Goal: Register for event/course

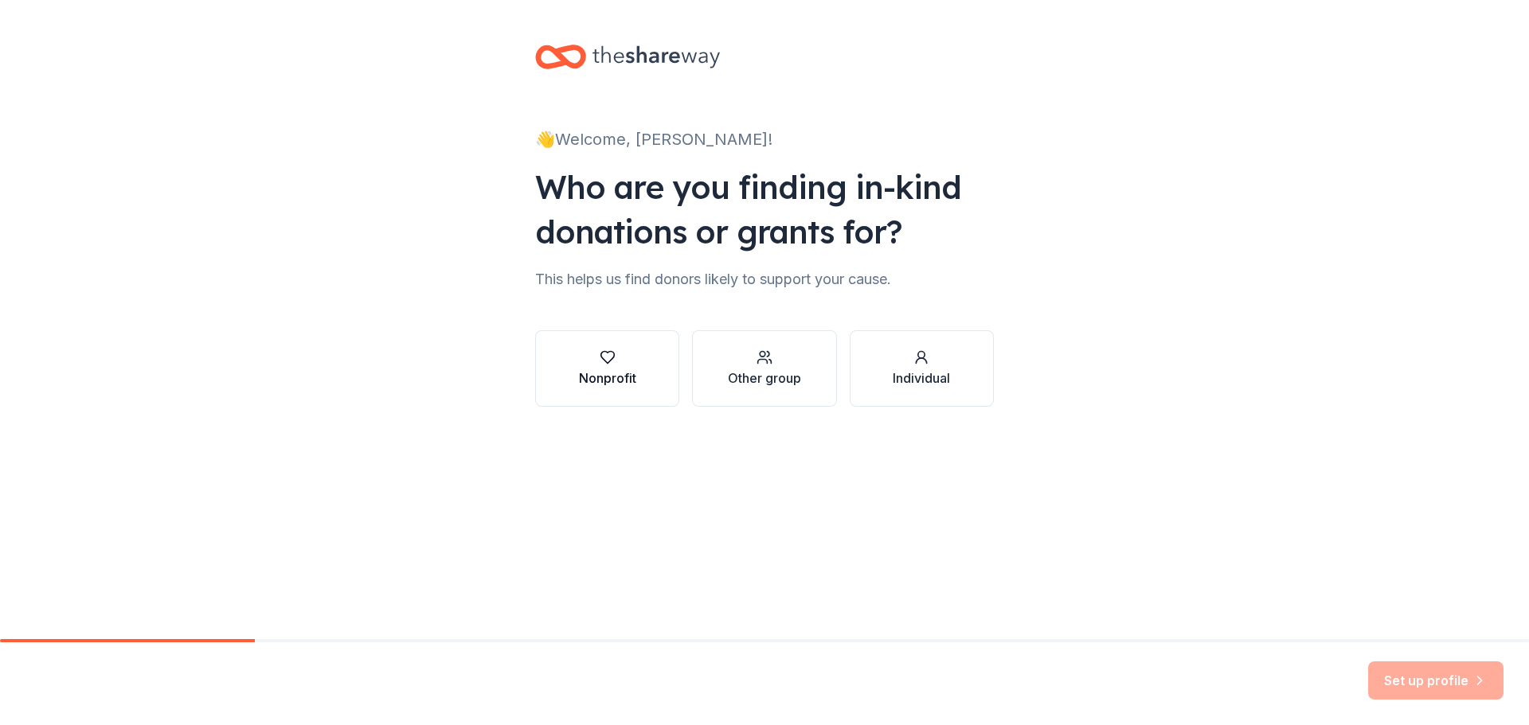
click at [607, 385] on div "Nonprofit" at bounding box center [607, 378] width 57 height 19
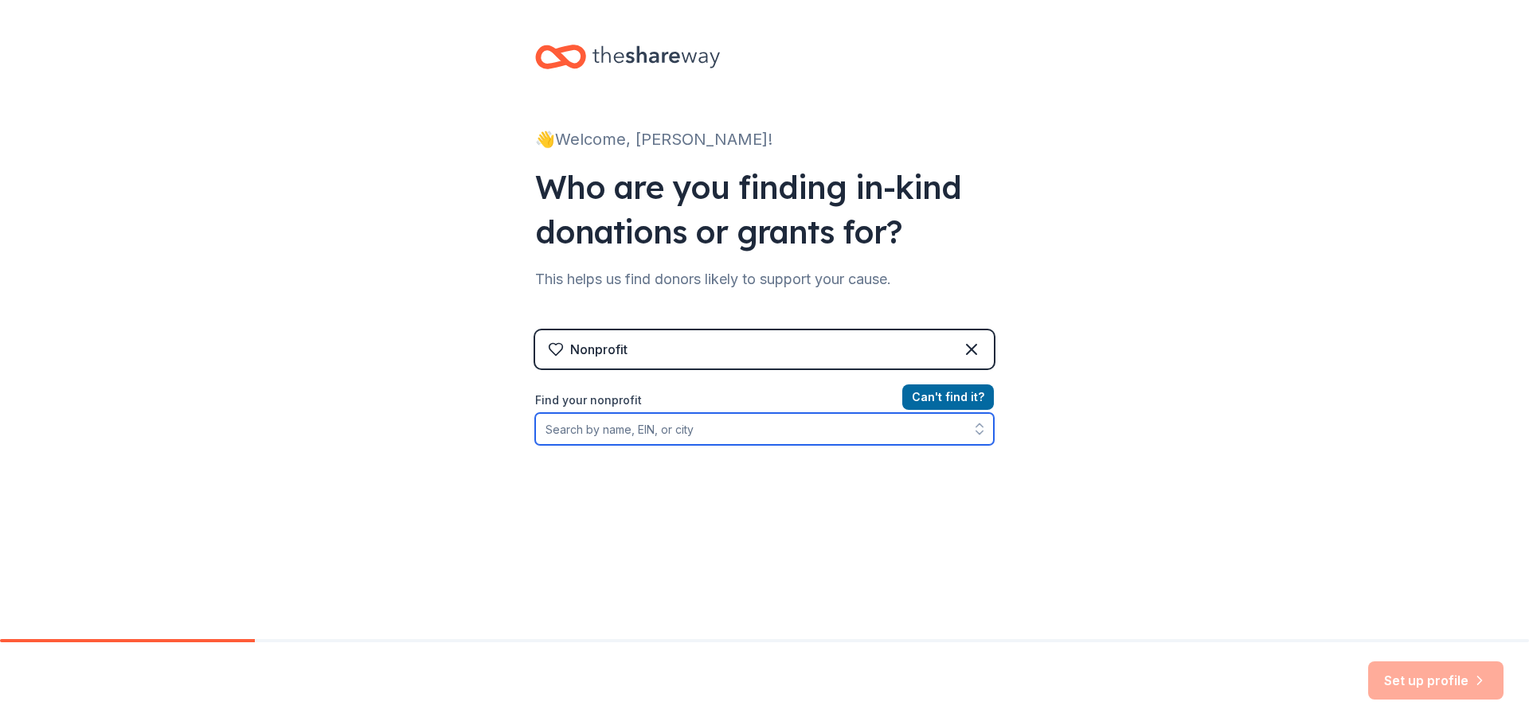
click at [642, 432] on input "Find your nonprofit" at bounding box center [764, 429] width 459 height 32
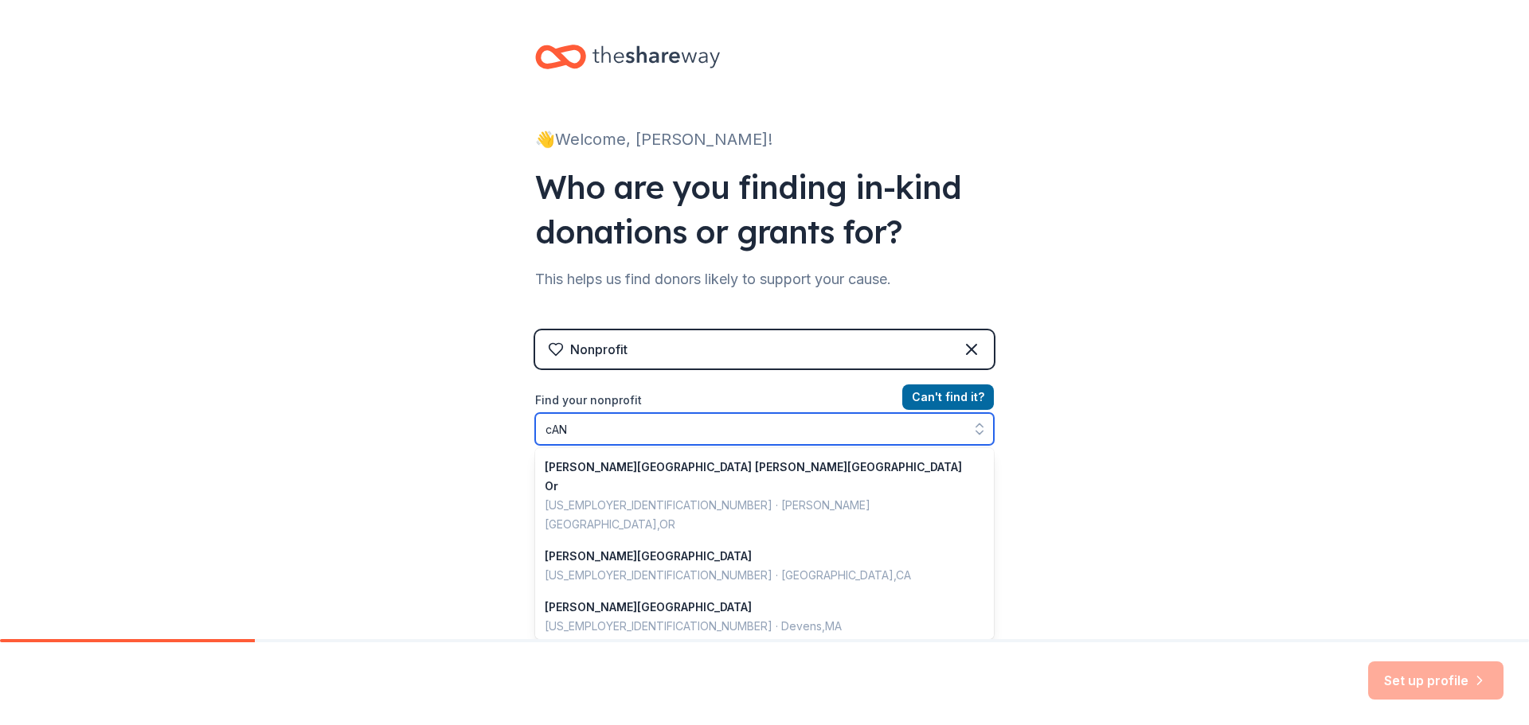
type input "cA"
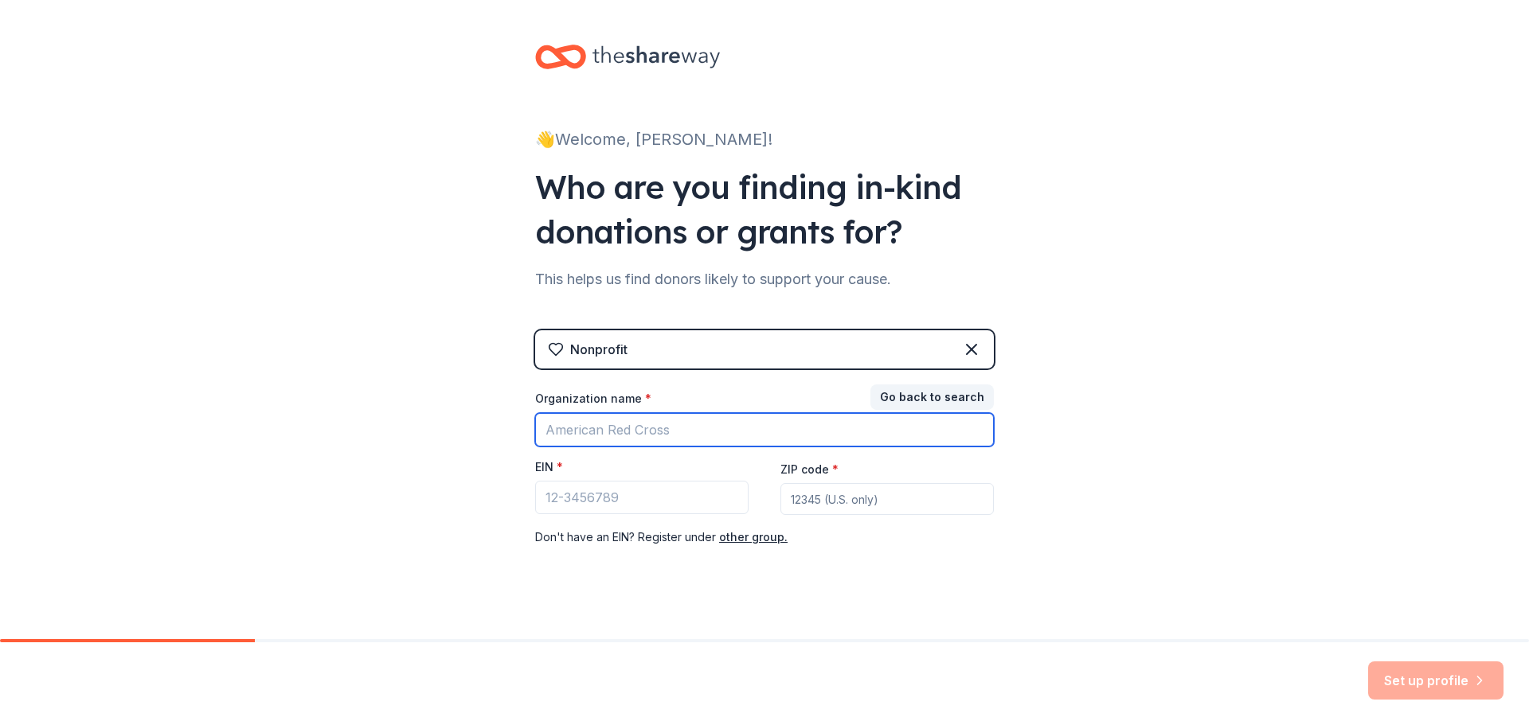
click at [642, 432] on input "Organization name *" at bounding box center [764, 429] width 459 height 33
type input "[PERSON_NAME]"
click at [951, 394] on button "Go back to search" at bounding box center [931, 397] width 123 height 25
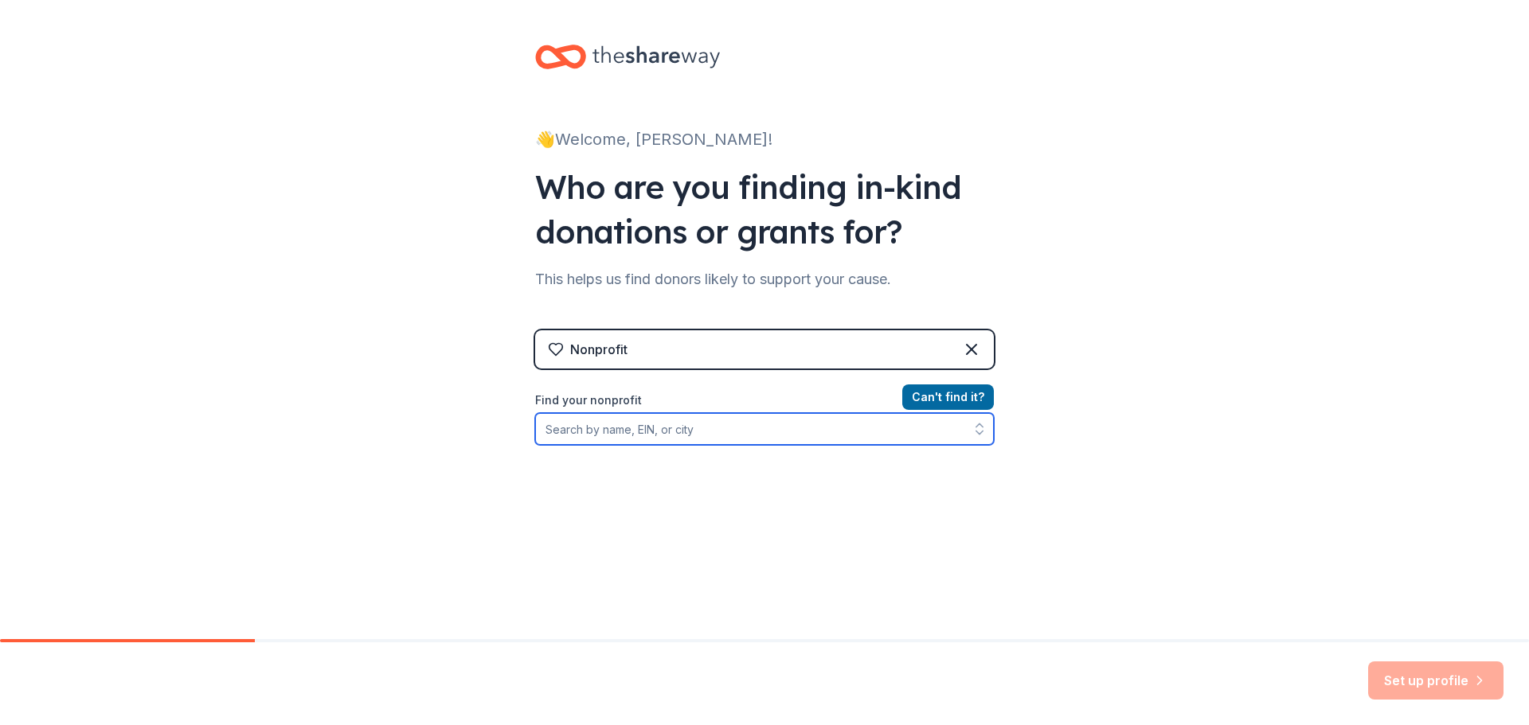
click at [741, 437] on input "Find your nonprofit" at bounding box center [764, 429] width 459 height 32
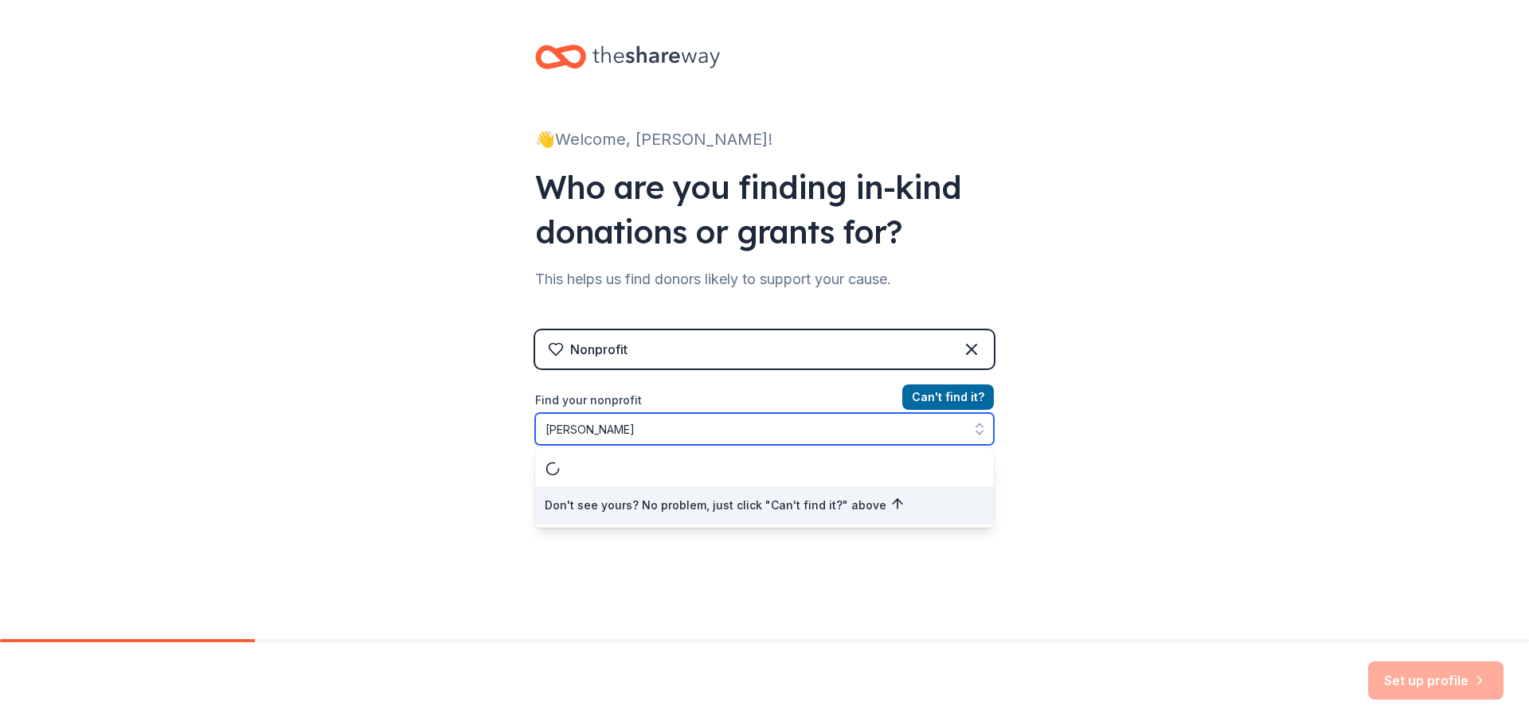
type input "[PERSON_NAME] JHS"
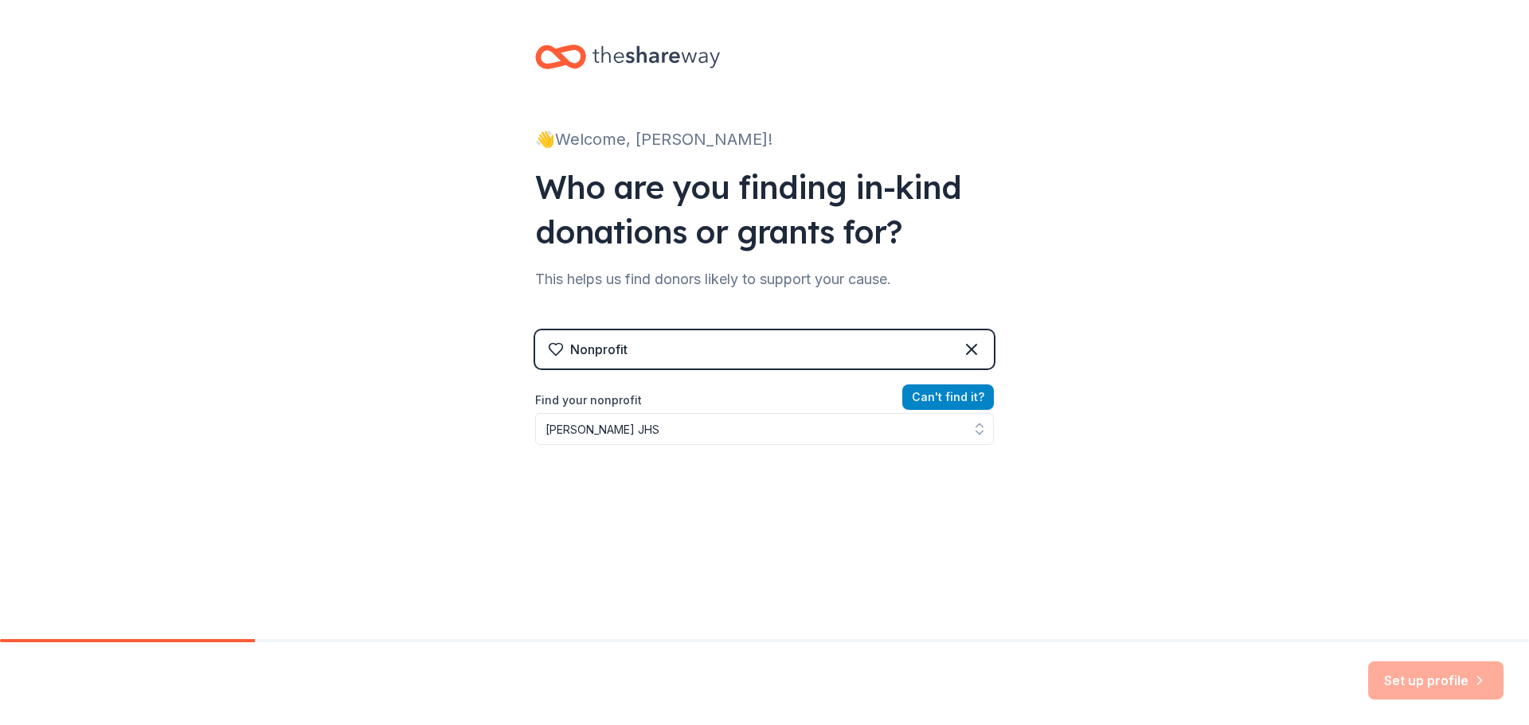
click at [945, 393] on button "Can ' t find it?" at bounding box center [948, 397] width 92 height 25
click at [948, 396] on button "Can ' t find it?" at bounding box center [948, 397] width 92 height 25
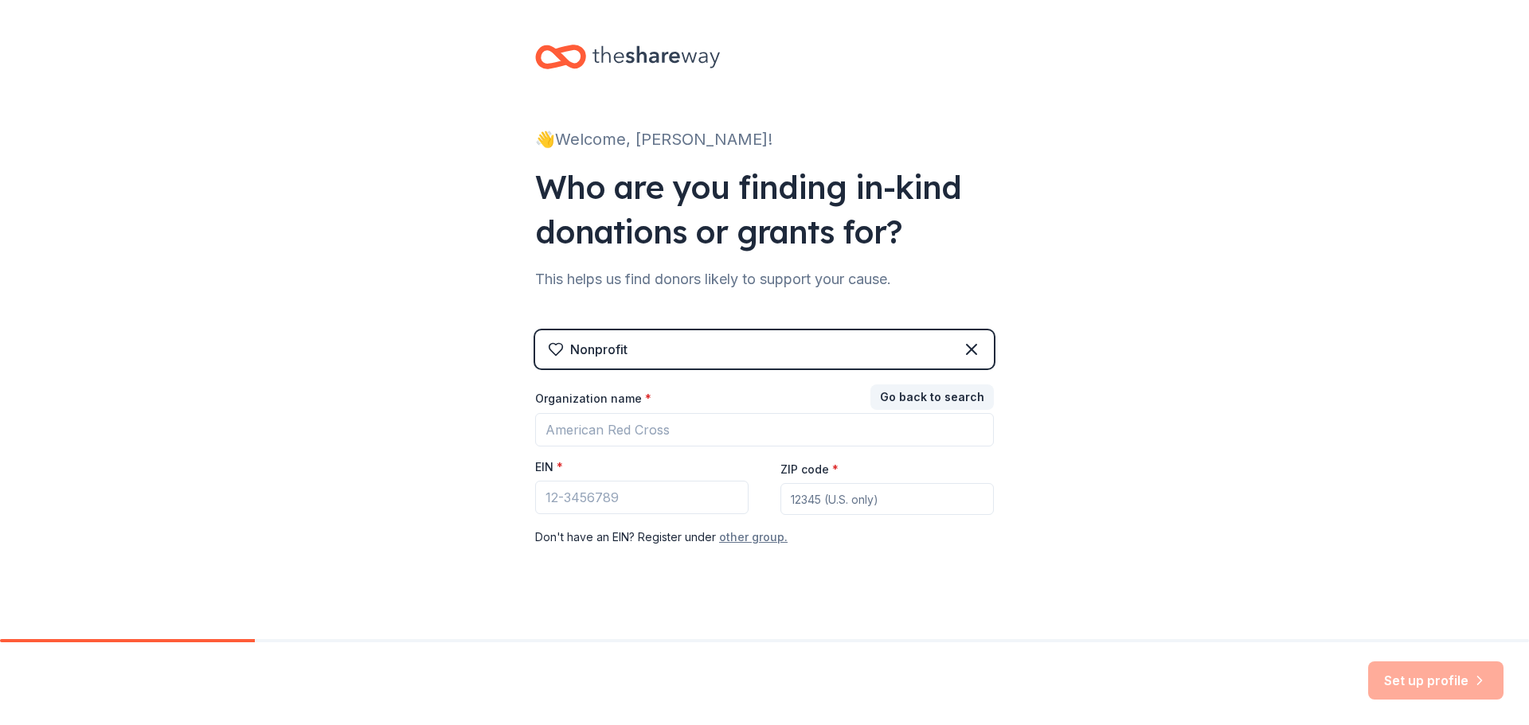
click at [760, 537] on button "other group." at bounding box center [753, 537] width 68 height 19
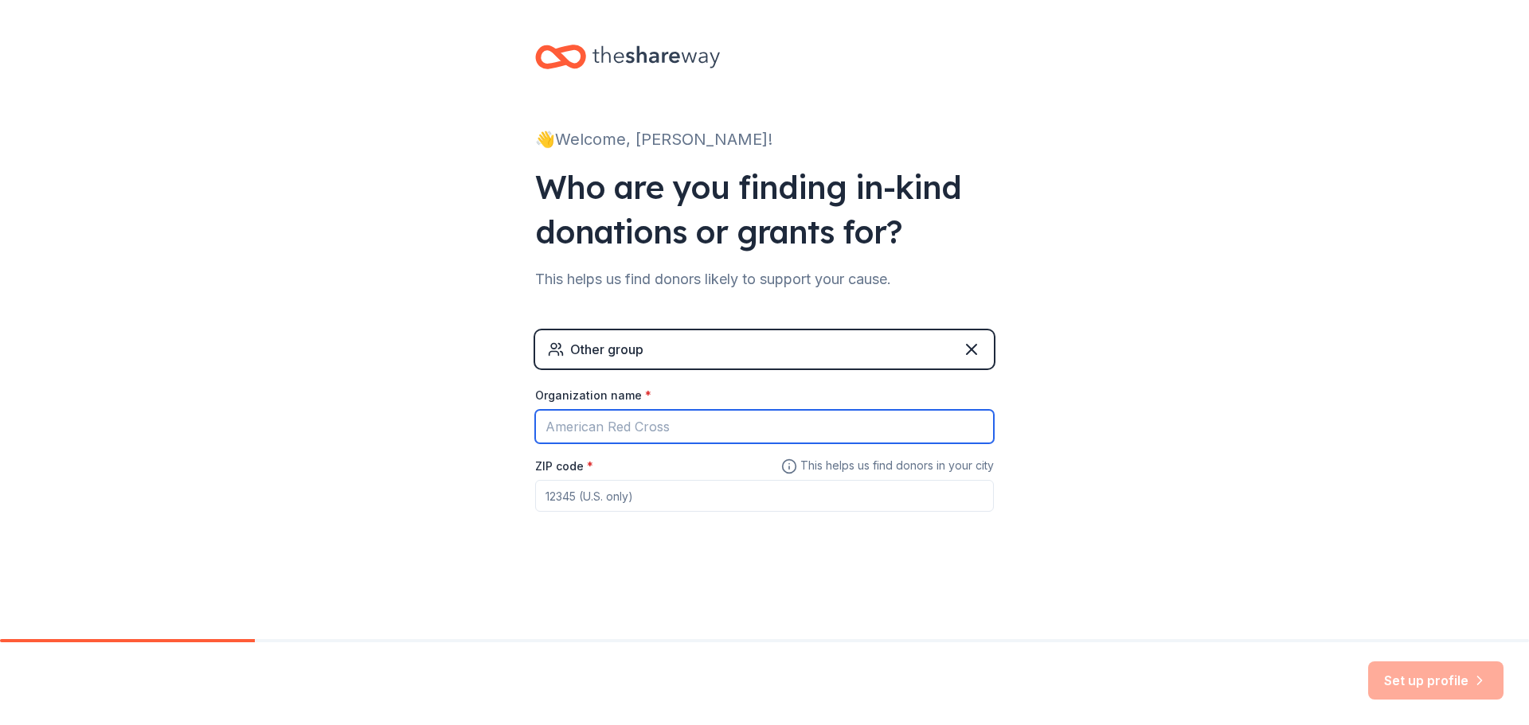
click at [693, 429] on input "Organization name *" at bounding box center [764, 426] width 459 height 33
type input "[PERSON_NAME][GEOGRAPHIC_DATA]"
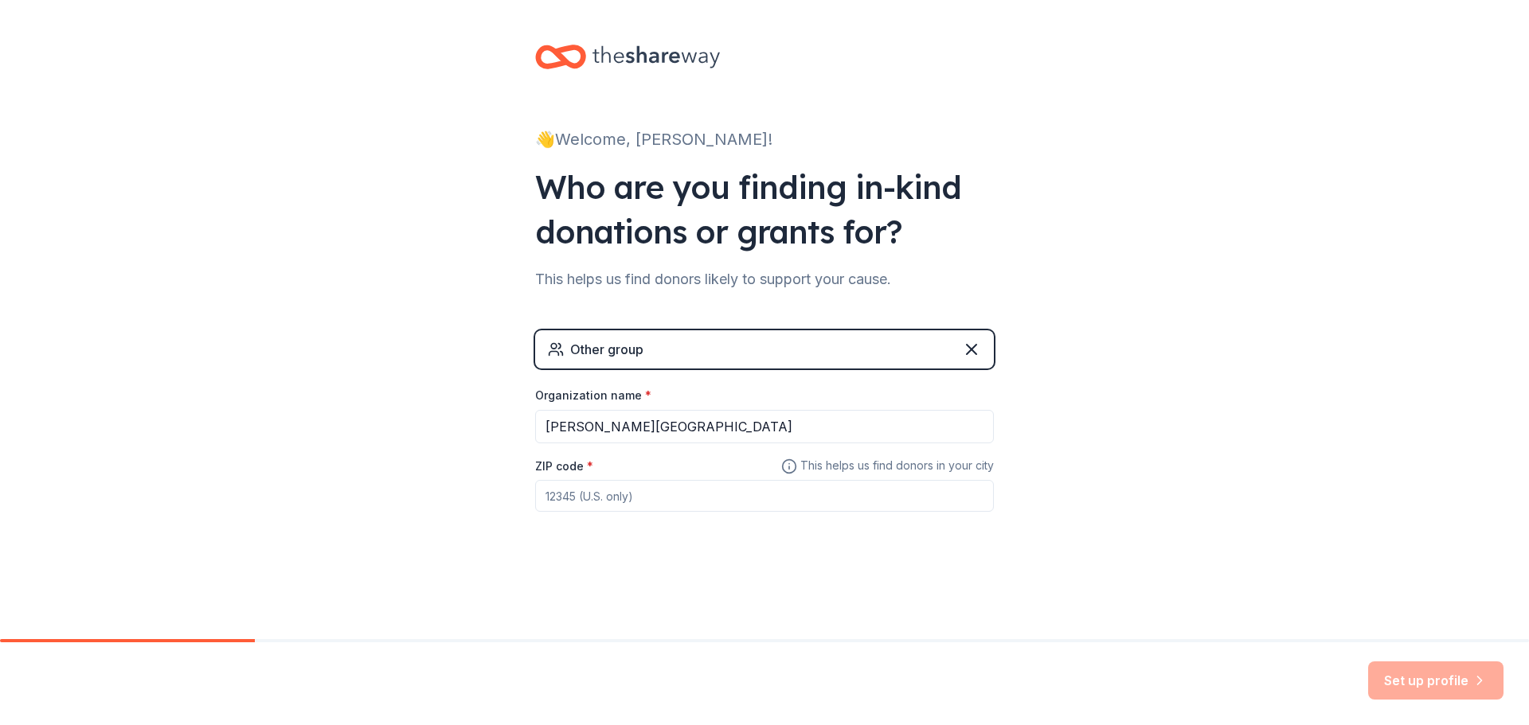
click at [623, 502] on input "ZIP code *" at bounding box center [764, 496] width 459 height 32
type input "89120"
click at [1447, 685] on button "Set up profile" at bounding box center [1435, 681] width 135 height 38
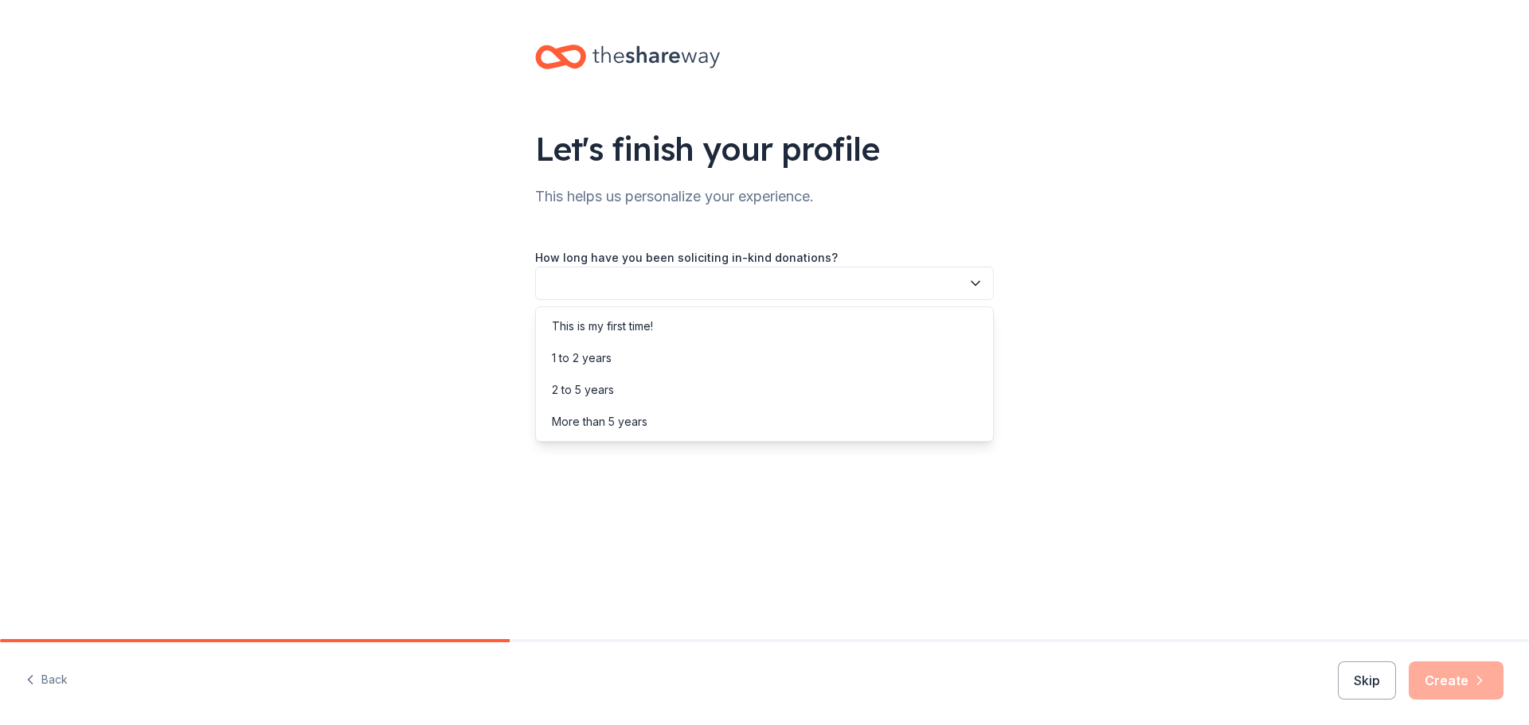
click at [746, 286] on button "button" at bounding box center [764, 283] width 459 height 33
click at [670, 324] on div "This is my first time!" at bounding box center [764, 327] width 451 height 32
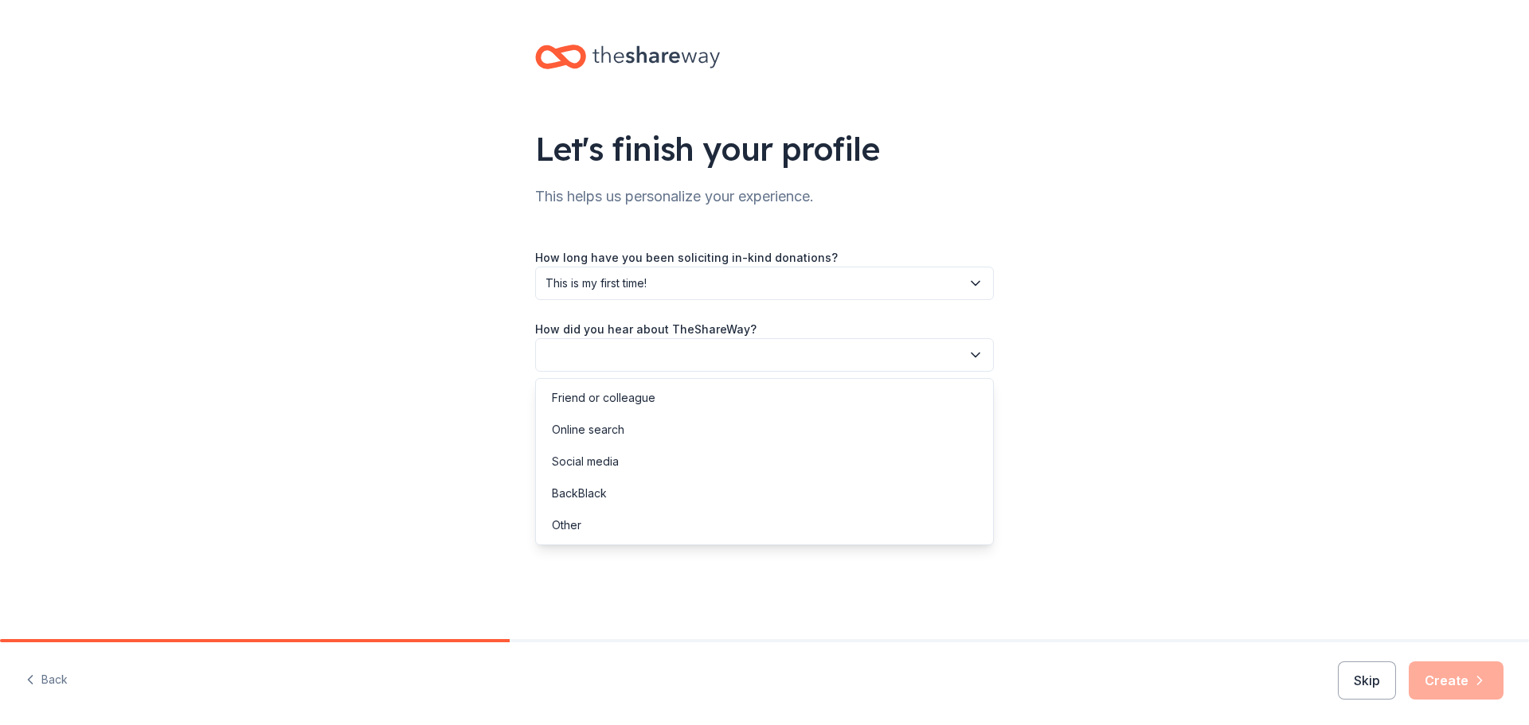
click at [670, 354] on button "button" at bounding box center [764, 354] width 459 height 33
click at [606, 532] on div "Other" at bounding box center [764, 526] width 451 height 32
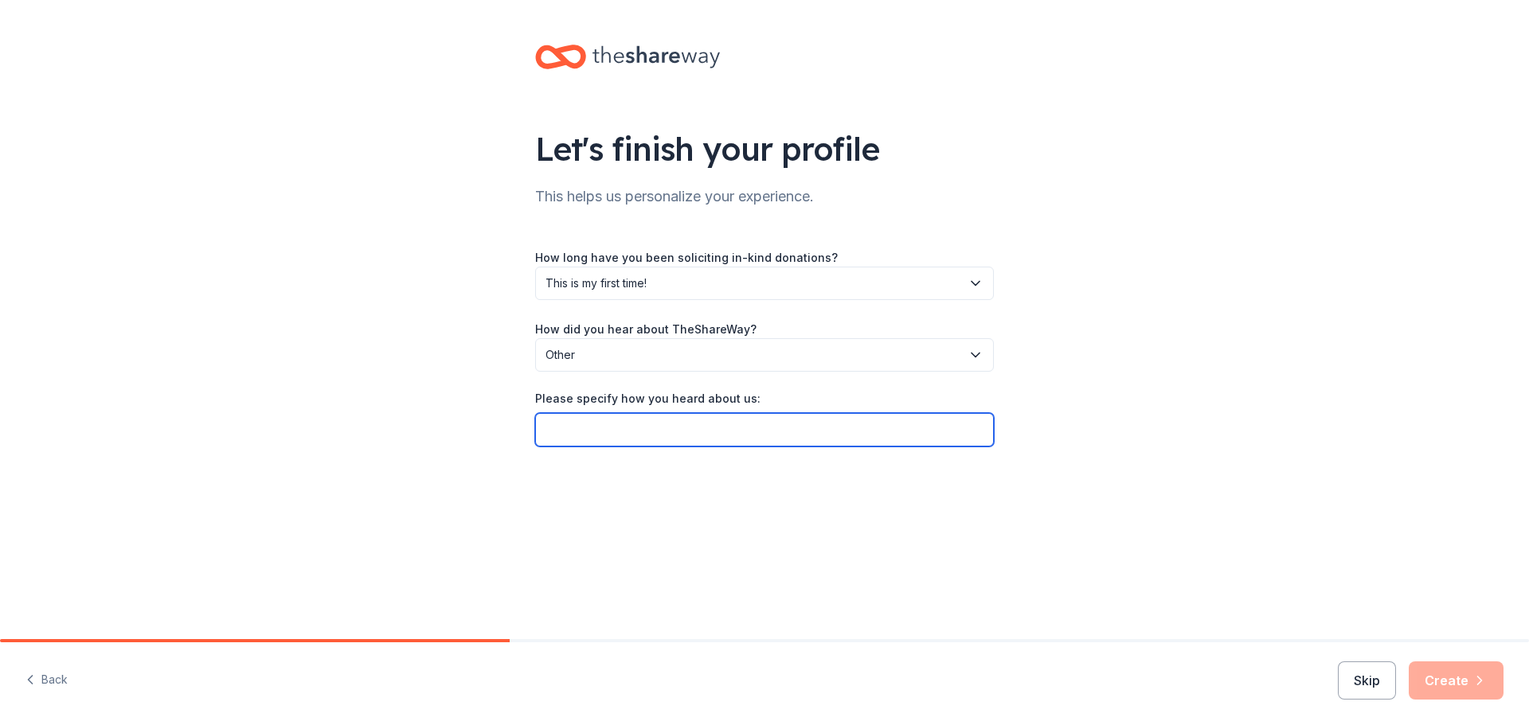
click at [641, 432] on input "Please specify how you heard about us:" at bounding box center [764, 429] width 459 height 33
type input "Smiths"
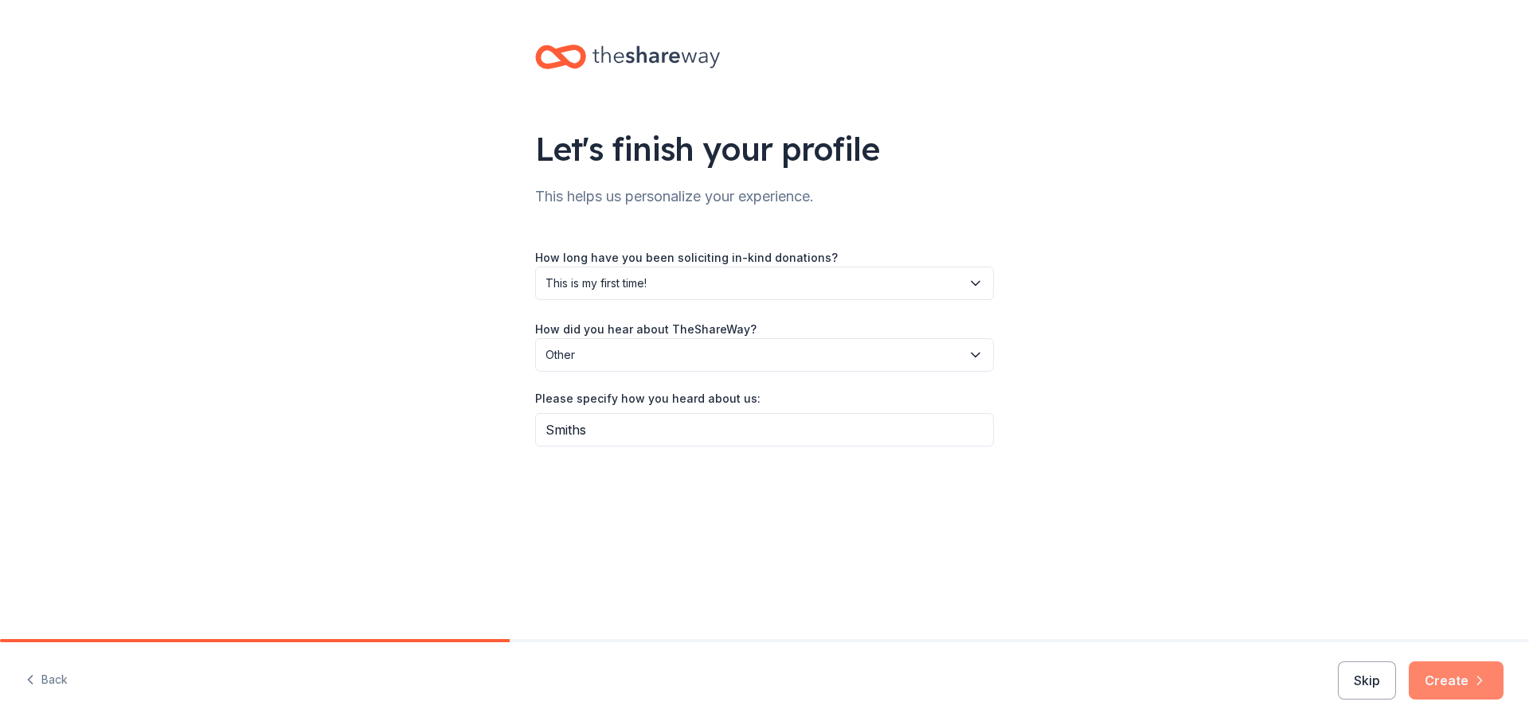
click at [1435, 678] on button "Create" at bounding box center [1455, 681] width 95 height 38
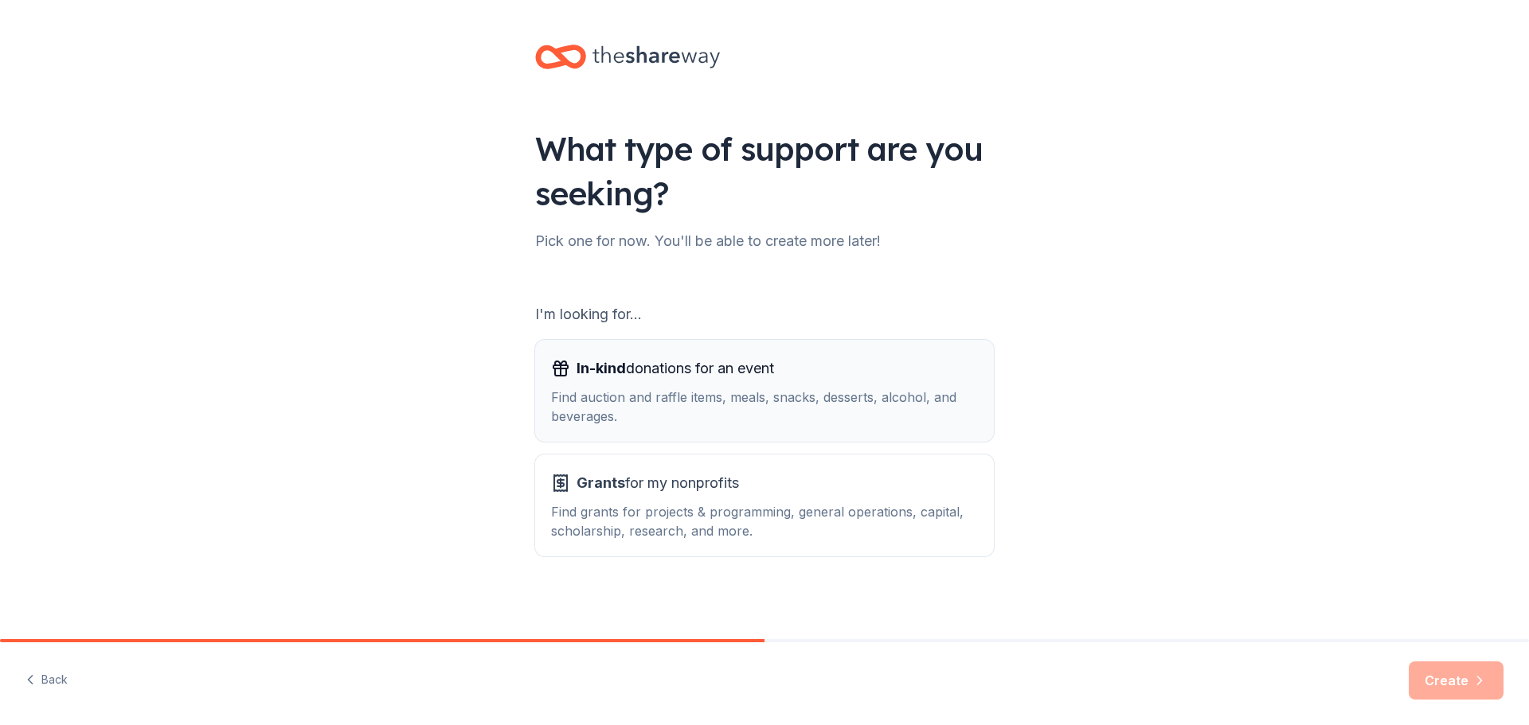
click at [695, 393] on div "Find auction and raffle items, meals, snacks, desserts, alcohol, and beverages." at bounding box center [764, 407] width 427 height 38
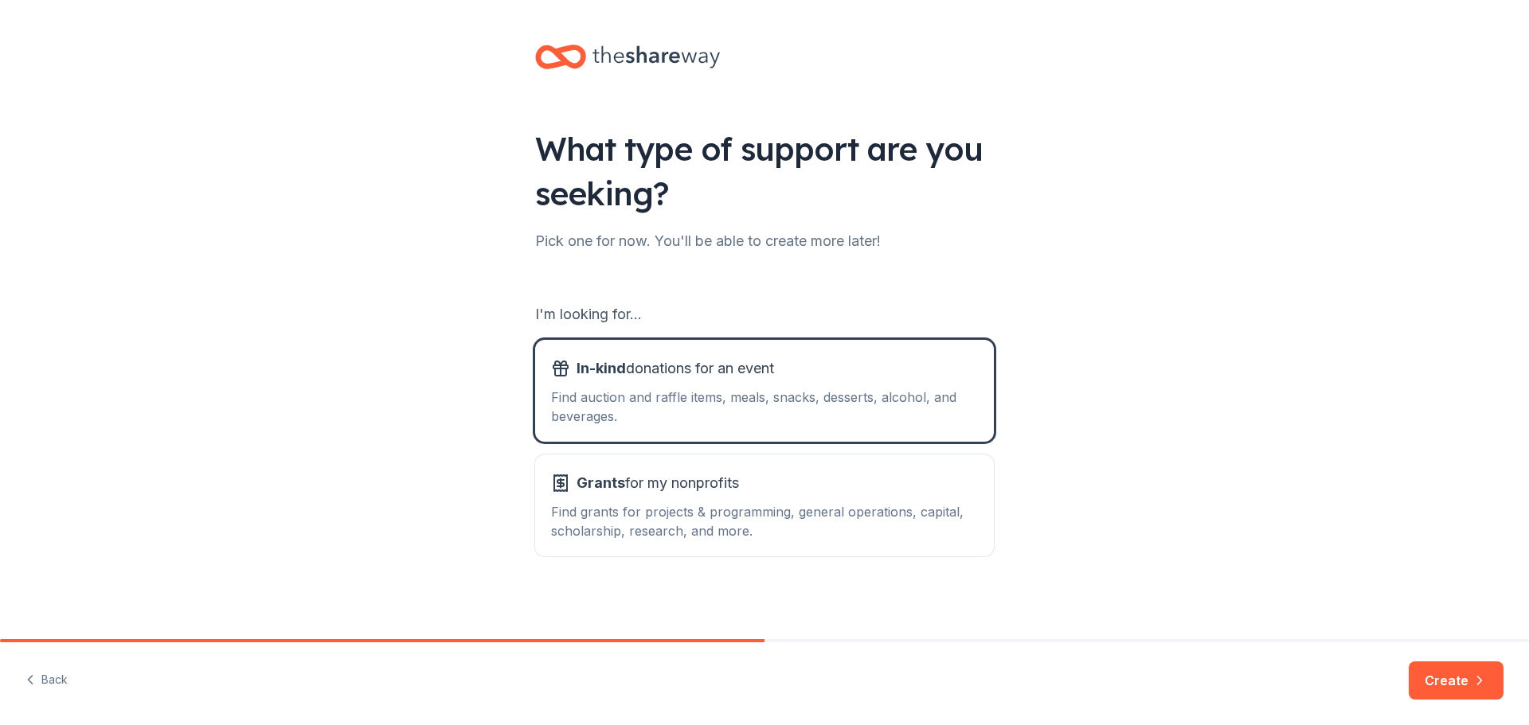
click at [1442, 671] on button "Create" at bounding box center [1455, 681] width 95 height 38
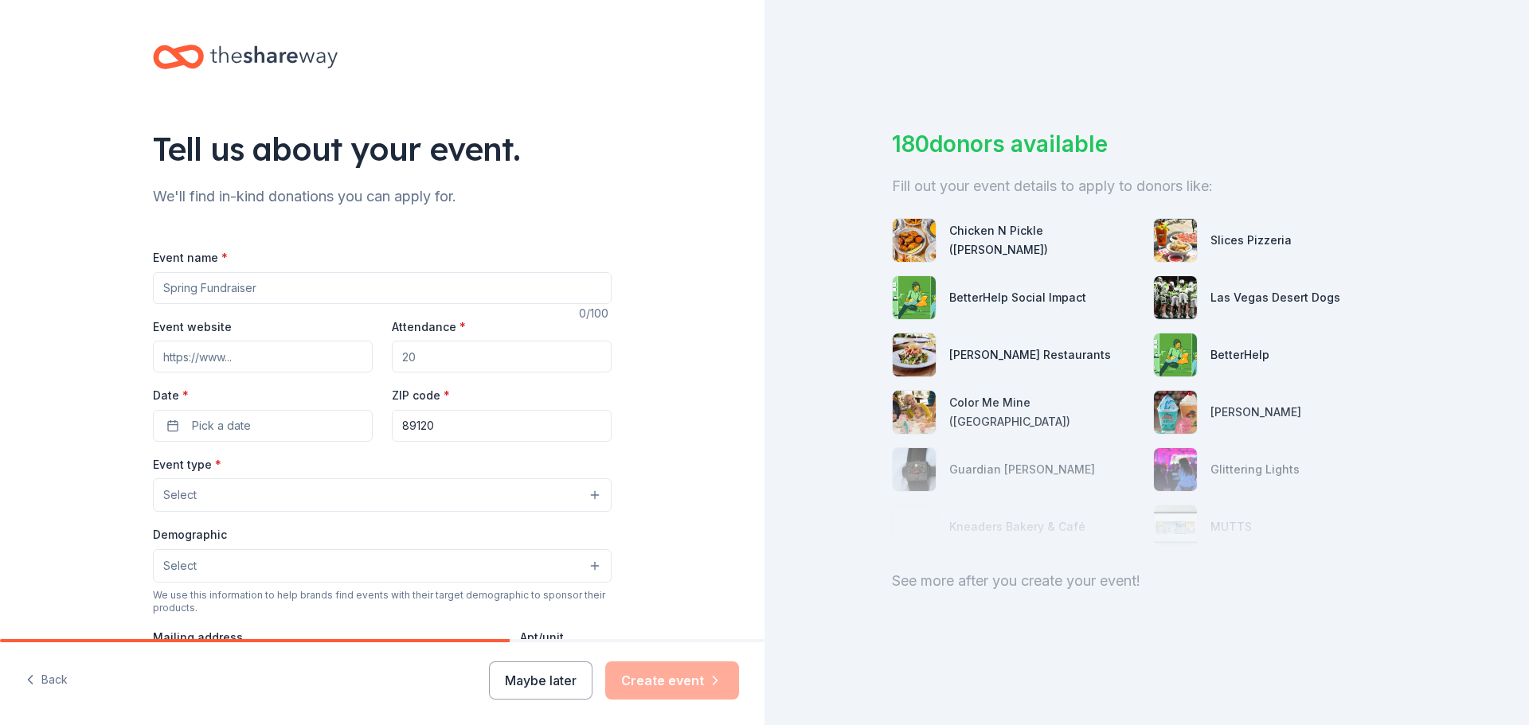
click at [289, 295] on input "Event name *" at bounding box center [382, 288] width 459 height 32
type input "Fall Fest"
click at [251, 365] on input "Event website" at bounding box center [263, 357] width 220 height 32
click at [471, 363] on input "Attendance *" at bounding box center [502, 357] width 220 height 32
type input "300"
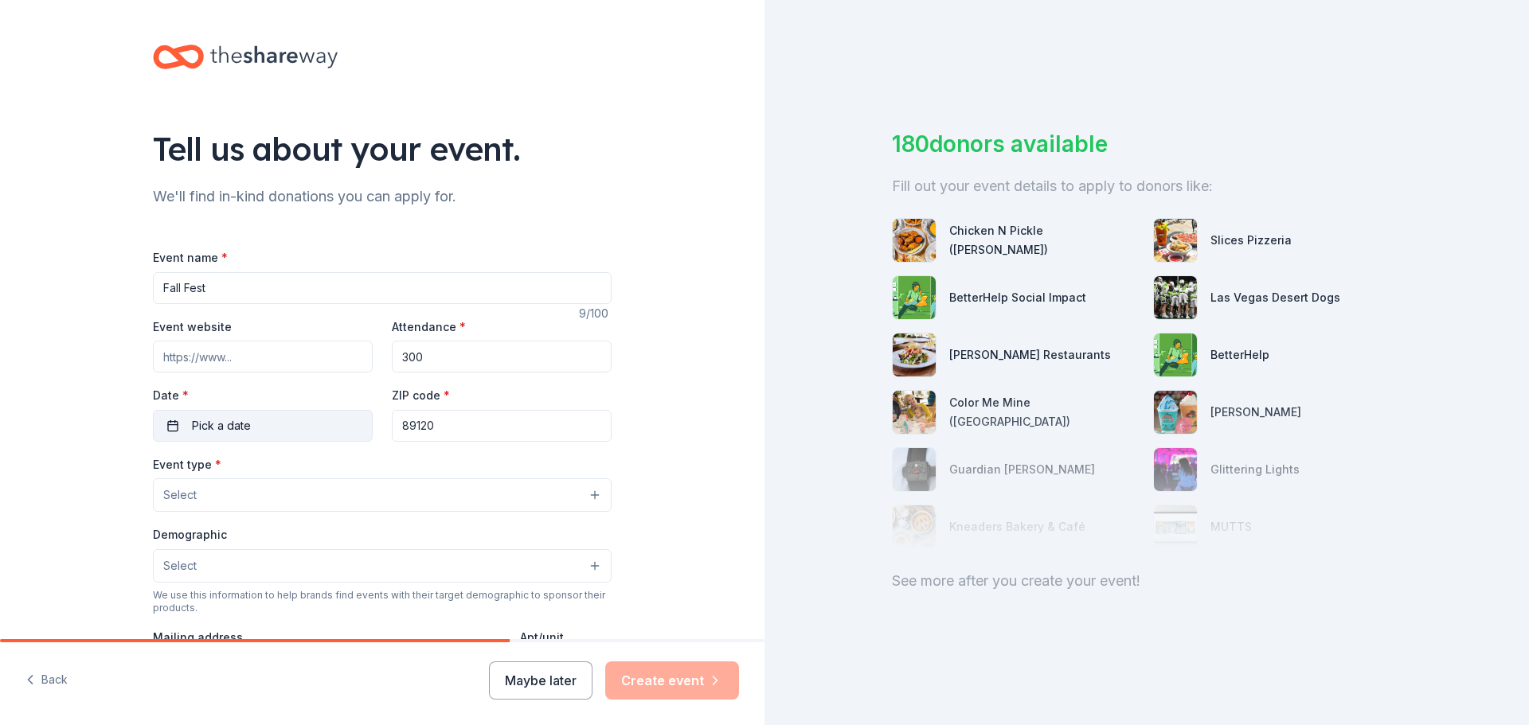
click at [165, 427] on button "Pick a date" at bounding box center [263, 426] width 220 height 32
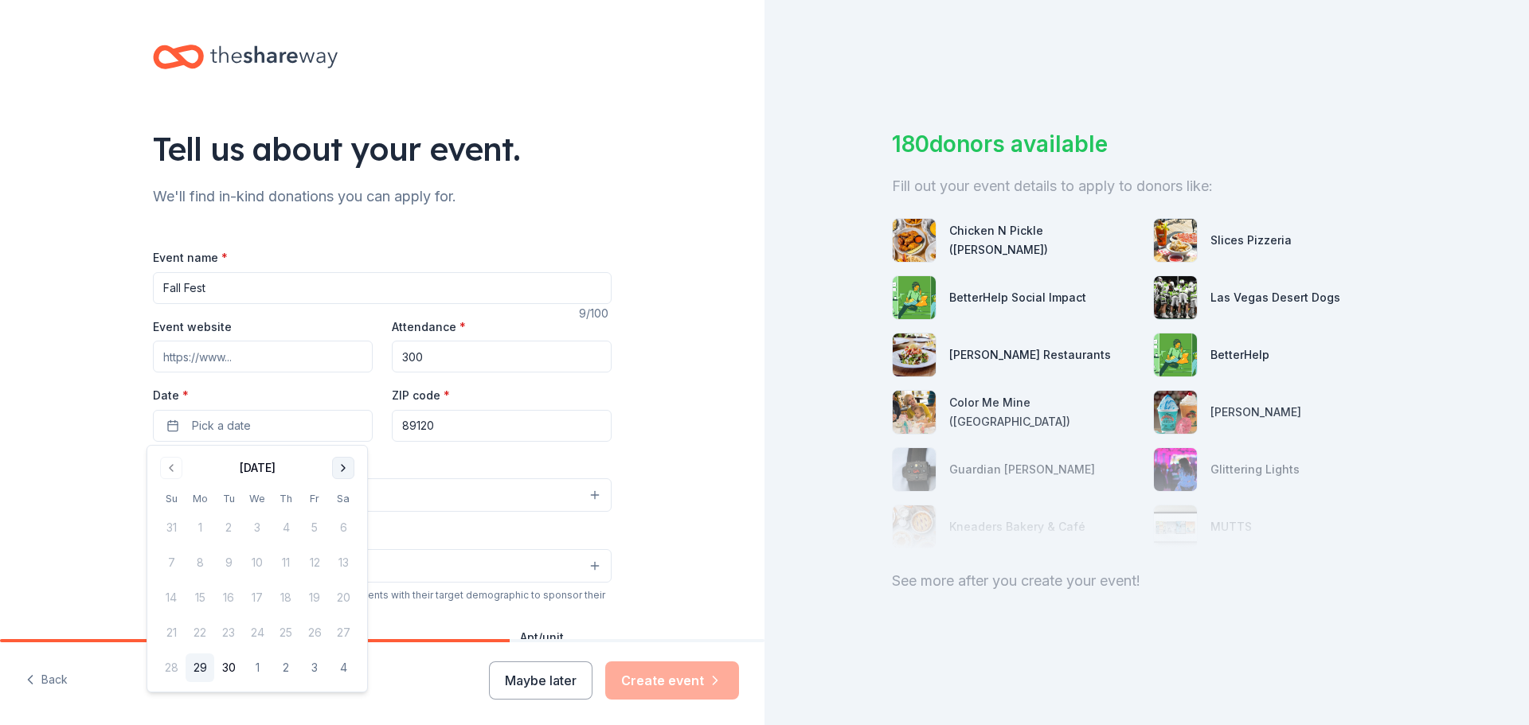
click at [342, 465] on button "Go to next month" at bounding box center [343, 468] width 22 height 22
click at [260, 661] on button "29" at bounding box center [257, 668] width 29 height 29
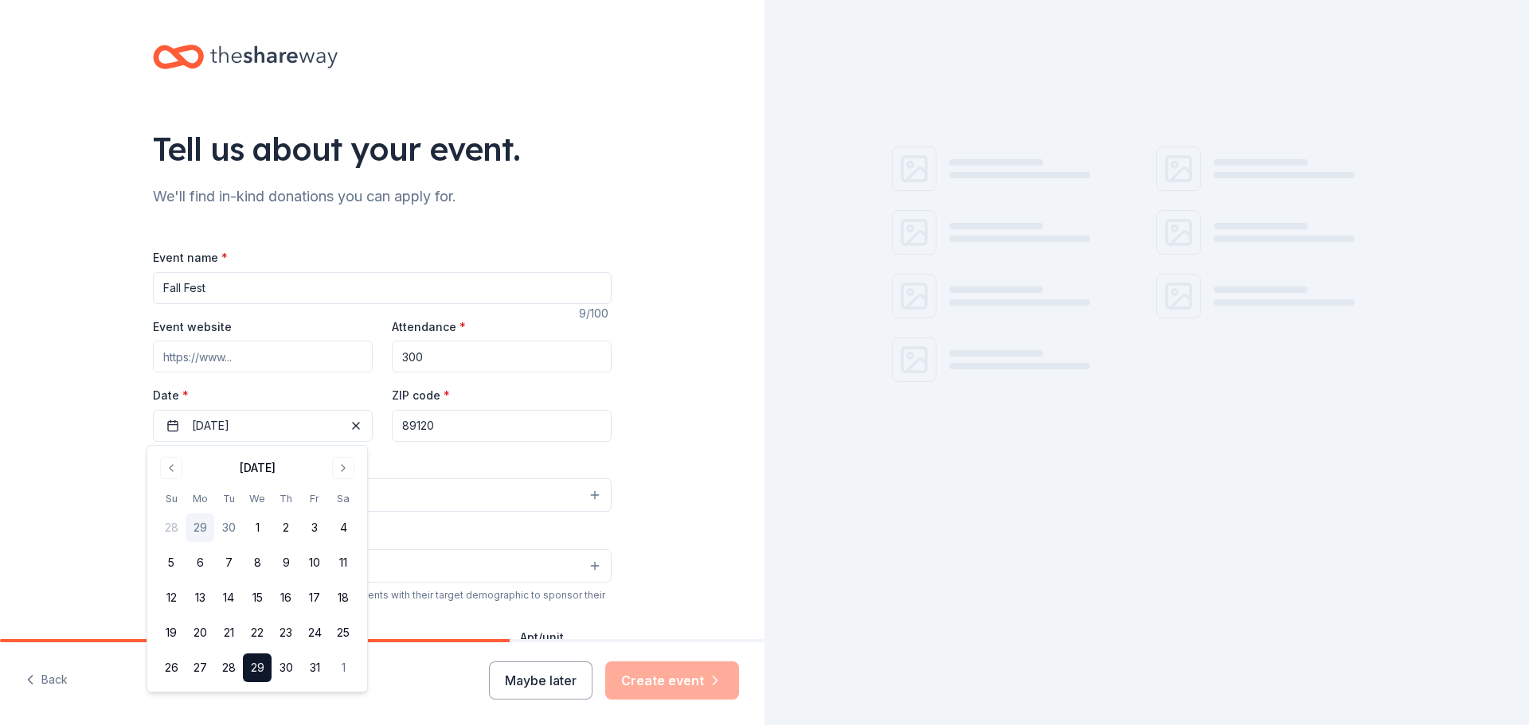
click at [480, 427] on input "89120" at bounding box center [502, 426] width 220 height 32
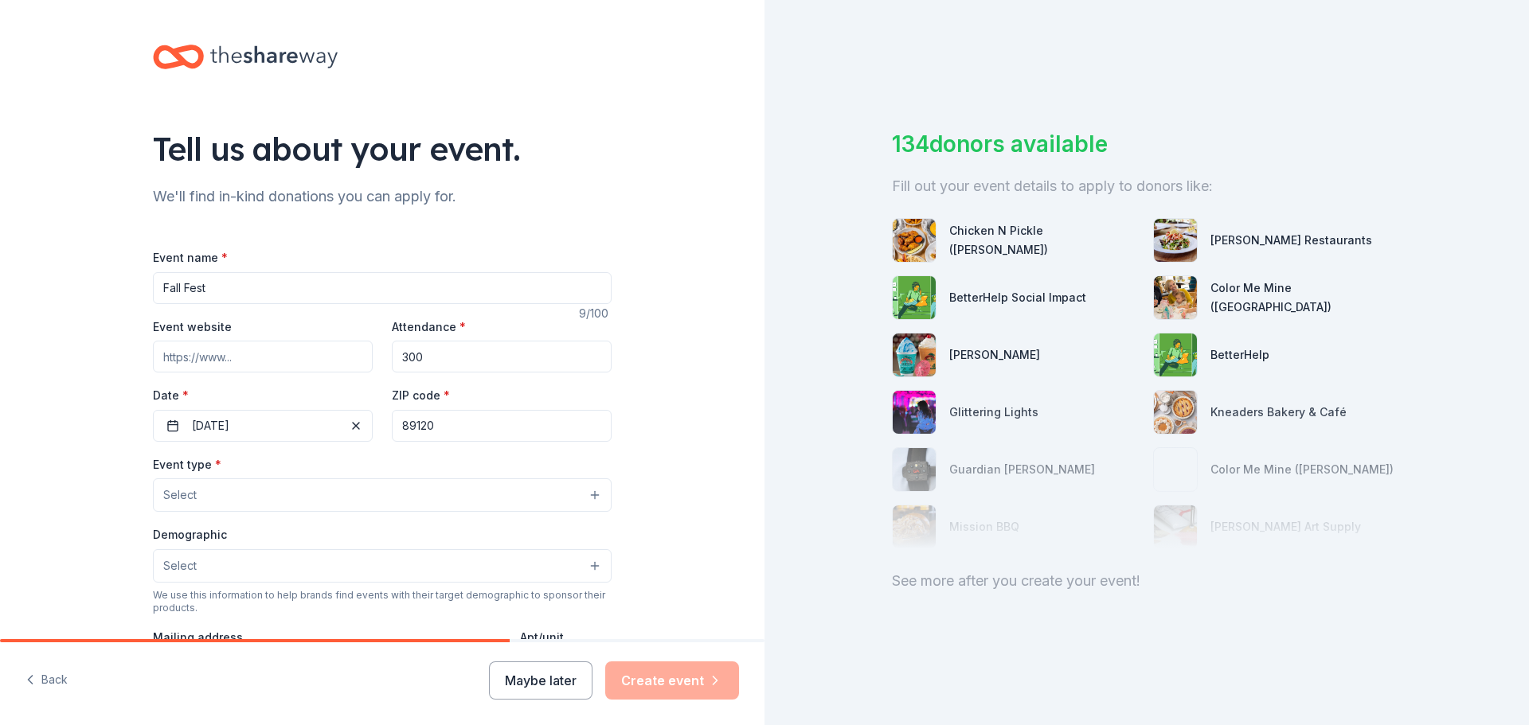
click at [328, 497] on button "Select" at bounding box center [382, 494] width 459 height 33
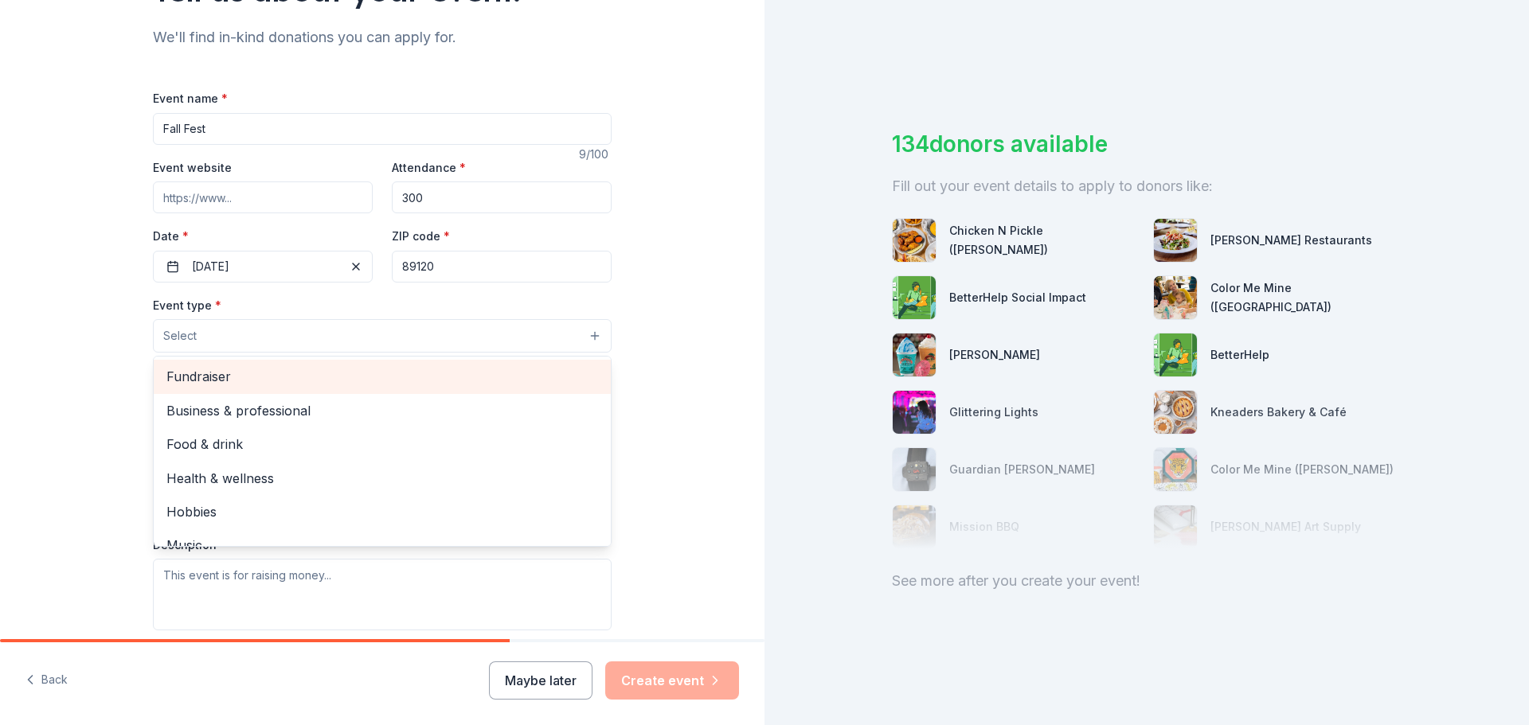
click at [205, 373] on span "Fundraiser" at bounding box center [382, 376] width 432 height 21
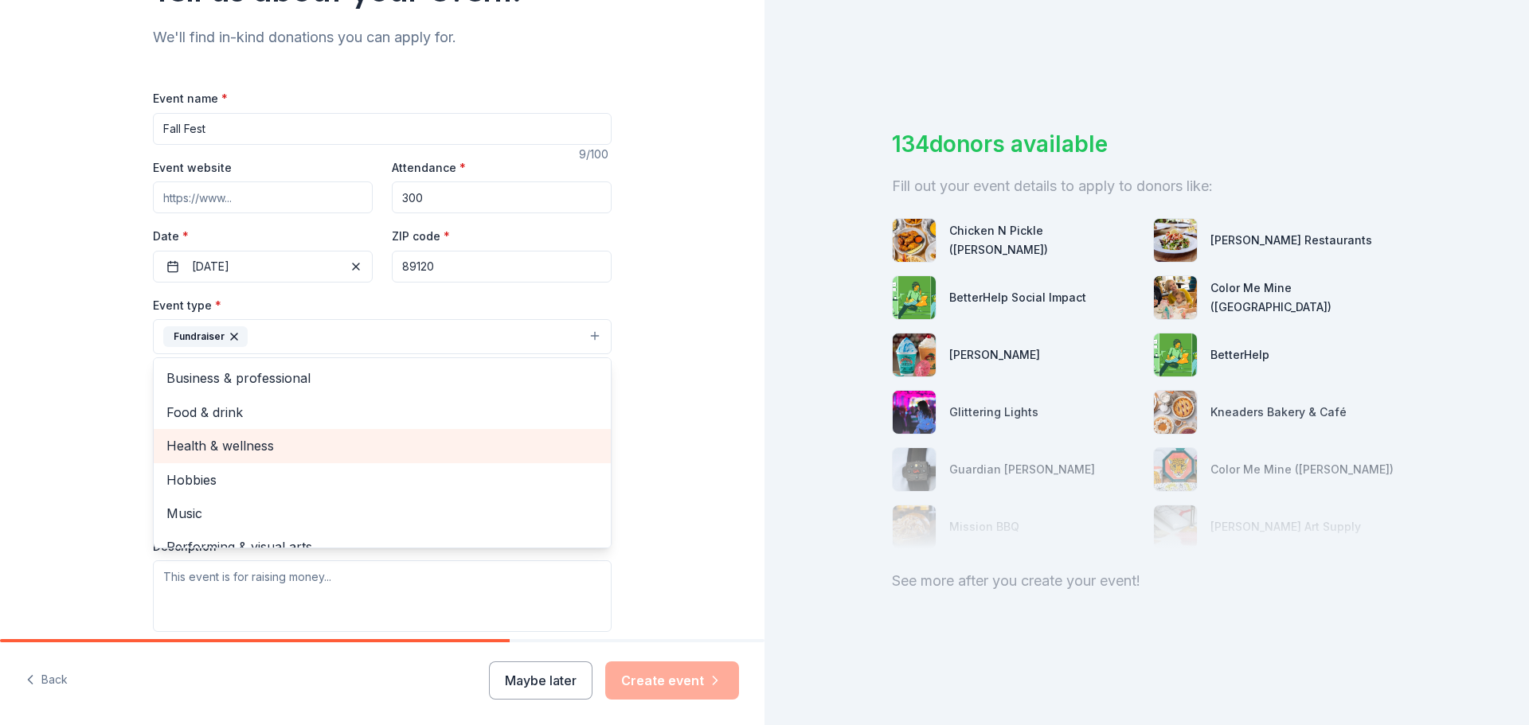
scroll to position [19, 0]
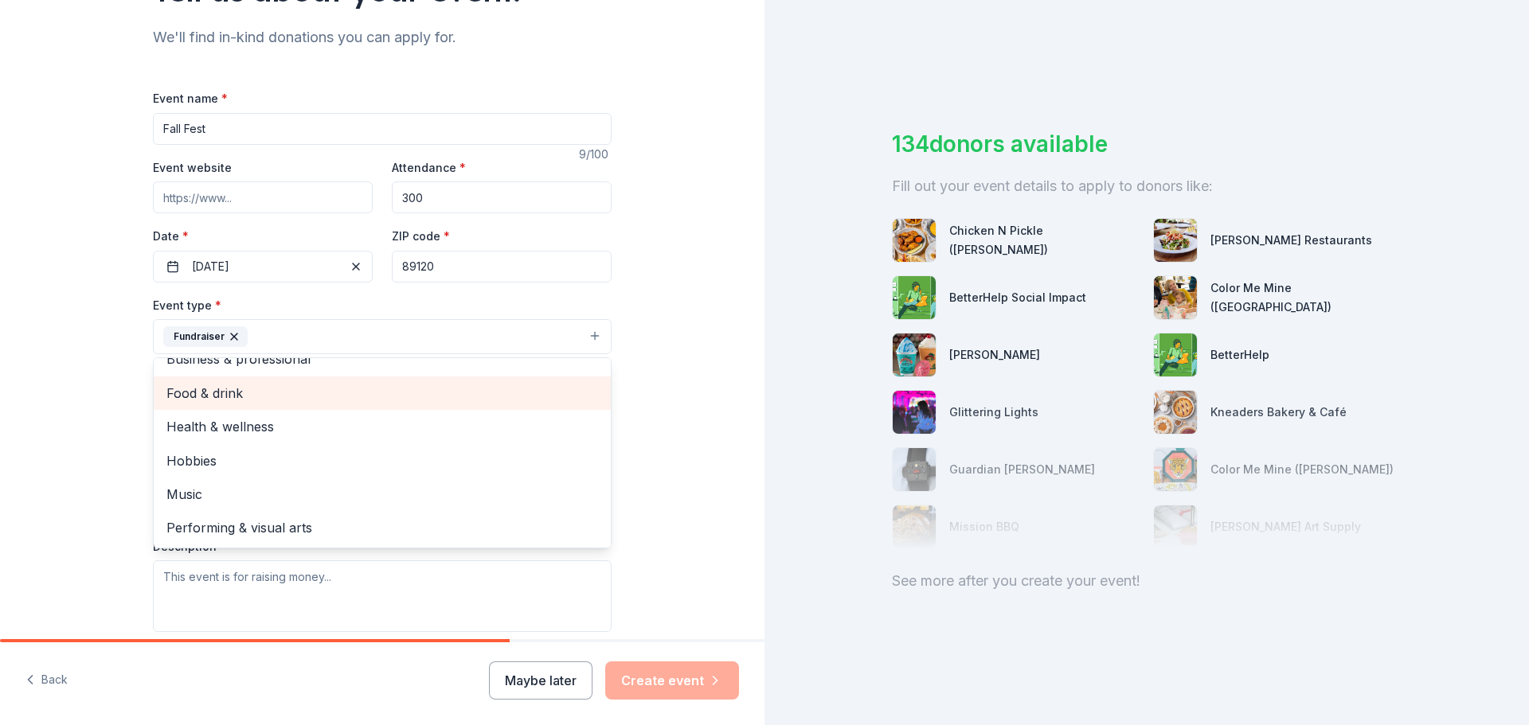
click at [195, 404] on span "Food & drink" at bounding box center [382, 393] width 432 height 21
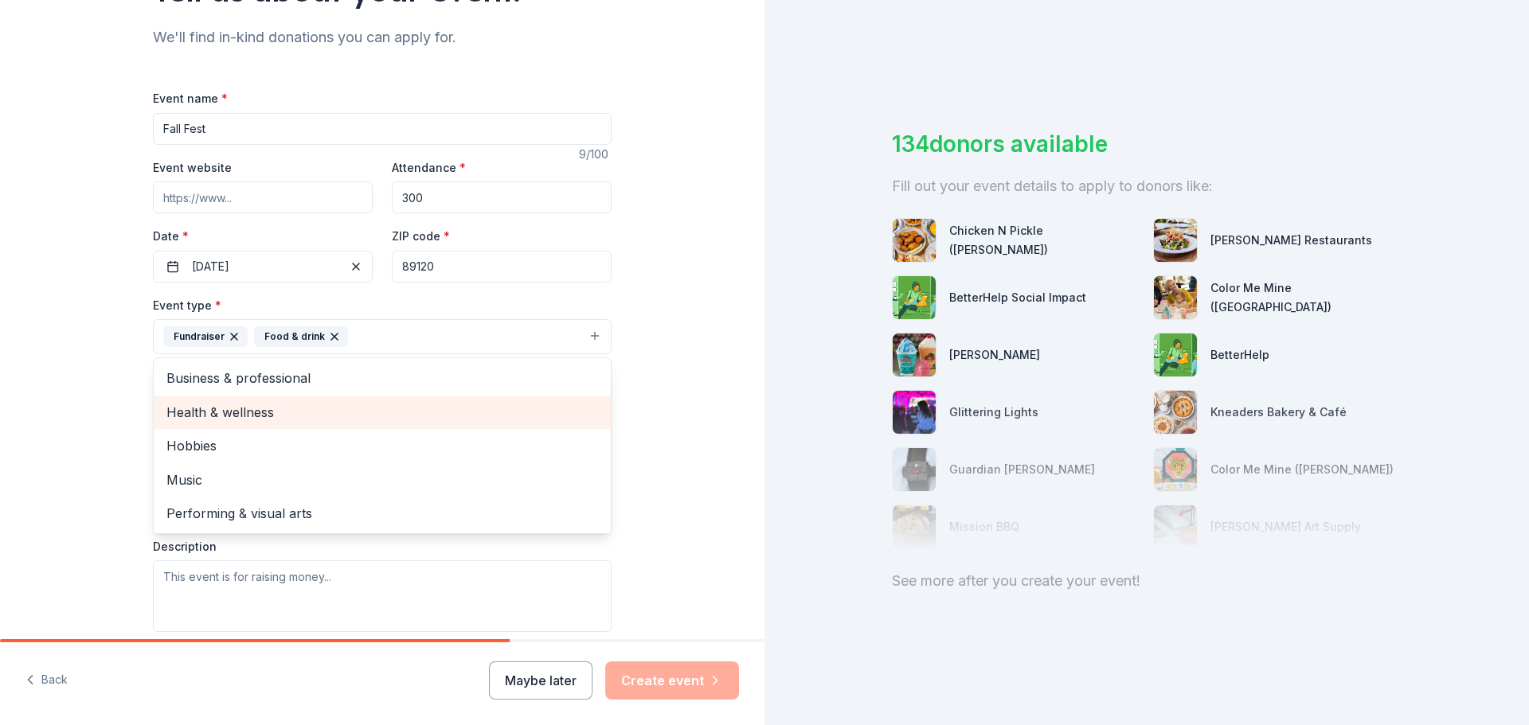
scroll to position [0, 0]
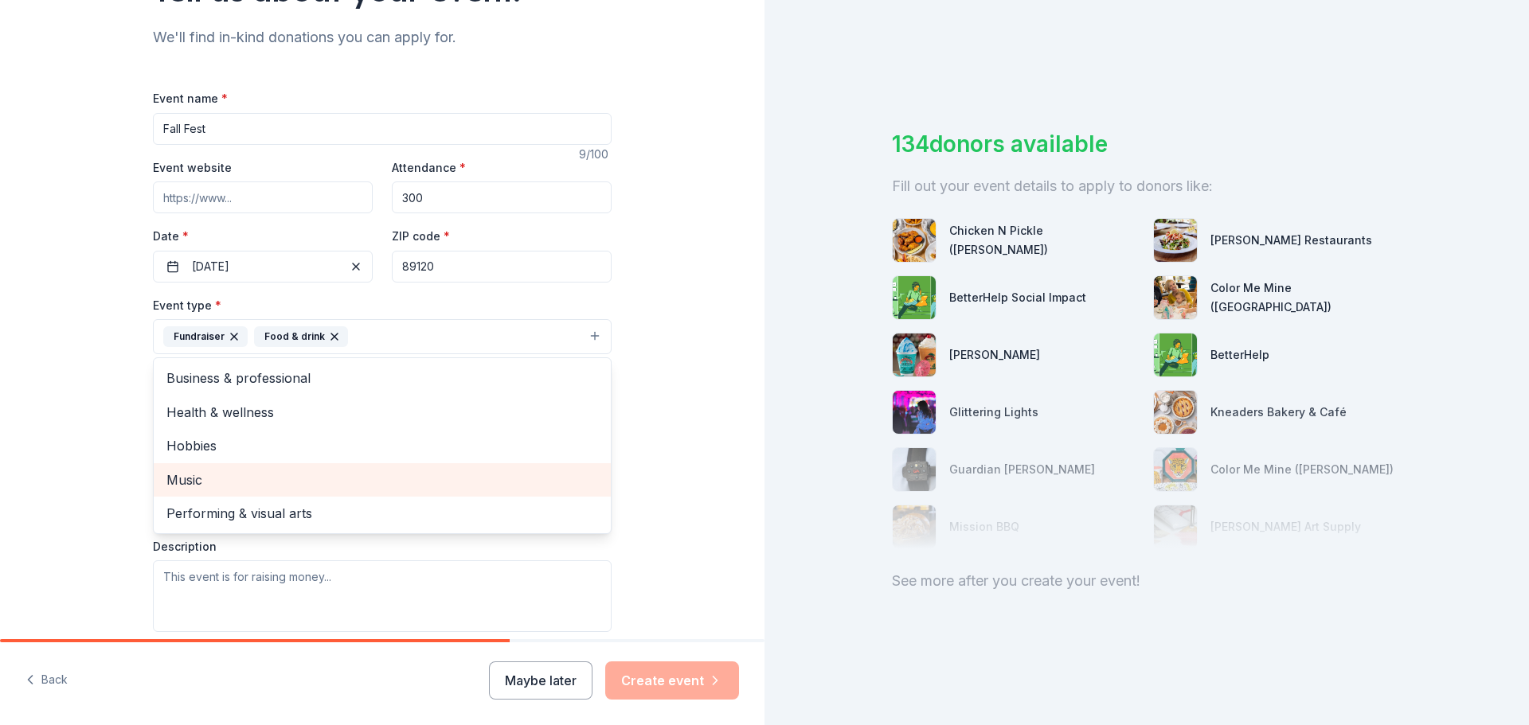
click at [203, 478] on span "Music" at bounding box center [382, 480] width 432 height 21
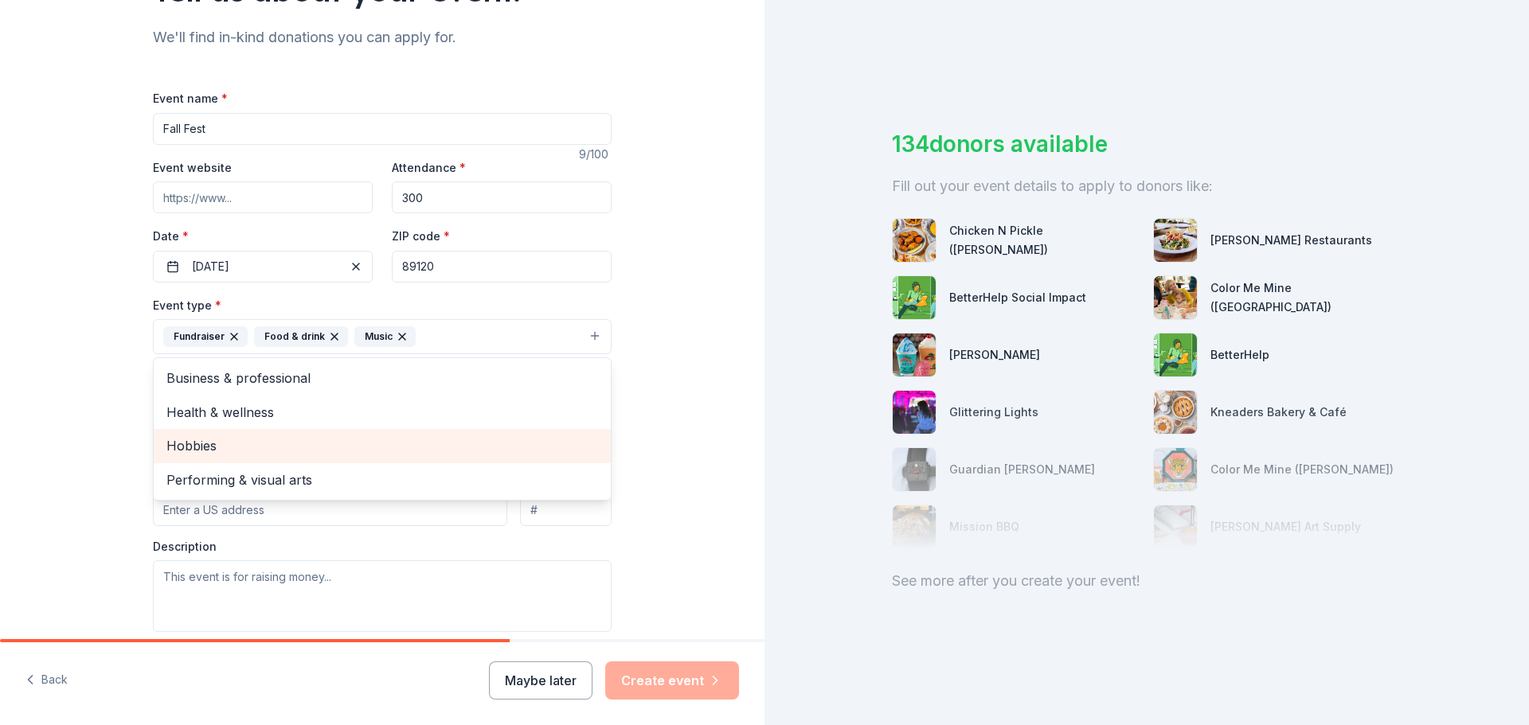
scroll to position [318, 0]
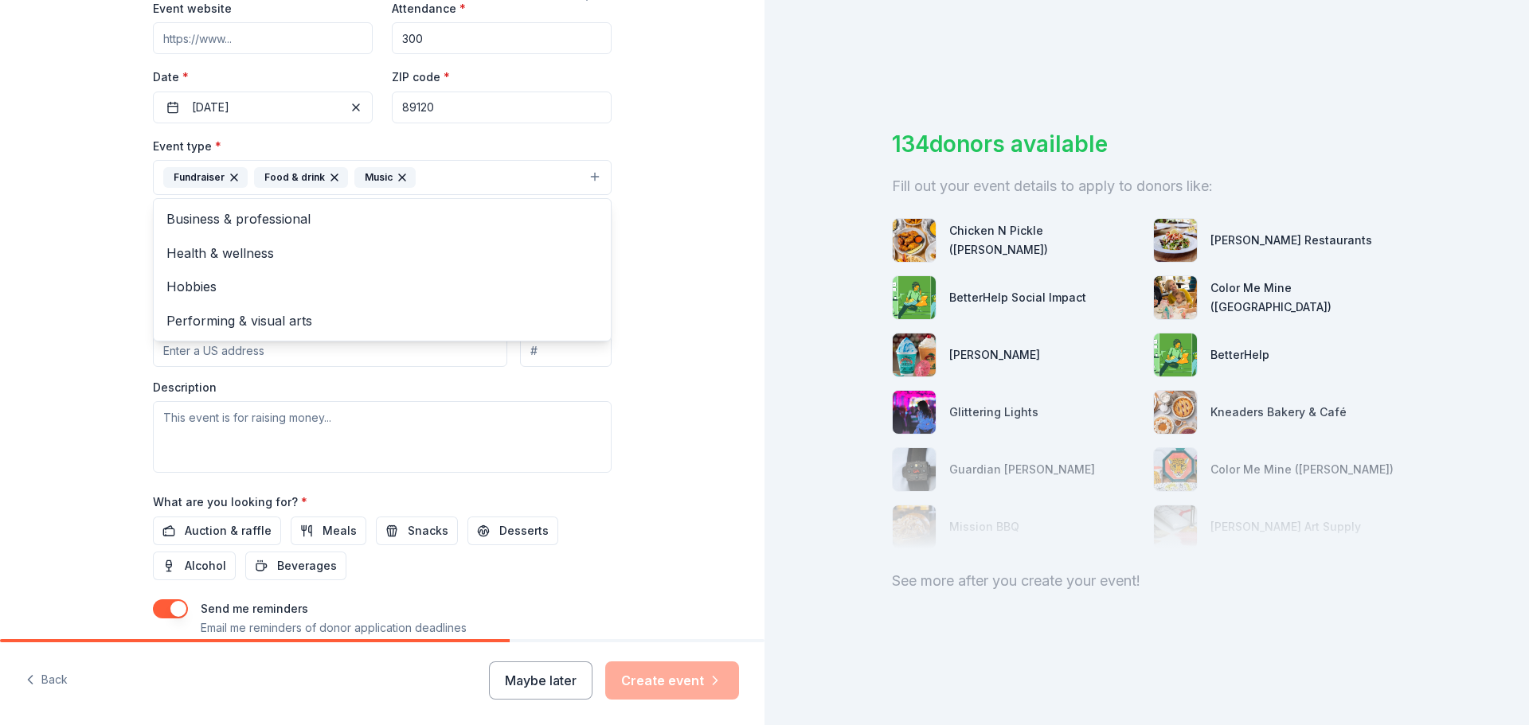
click at [68, 435] on div "Tell us about your event. We'll find in-kind donations you can apply for. Event…" at bounding box center [382, 212] width 764 height 1061
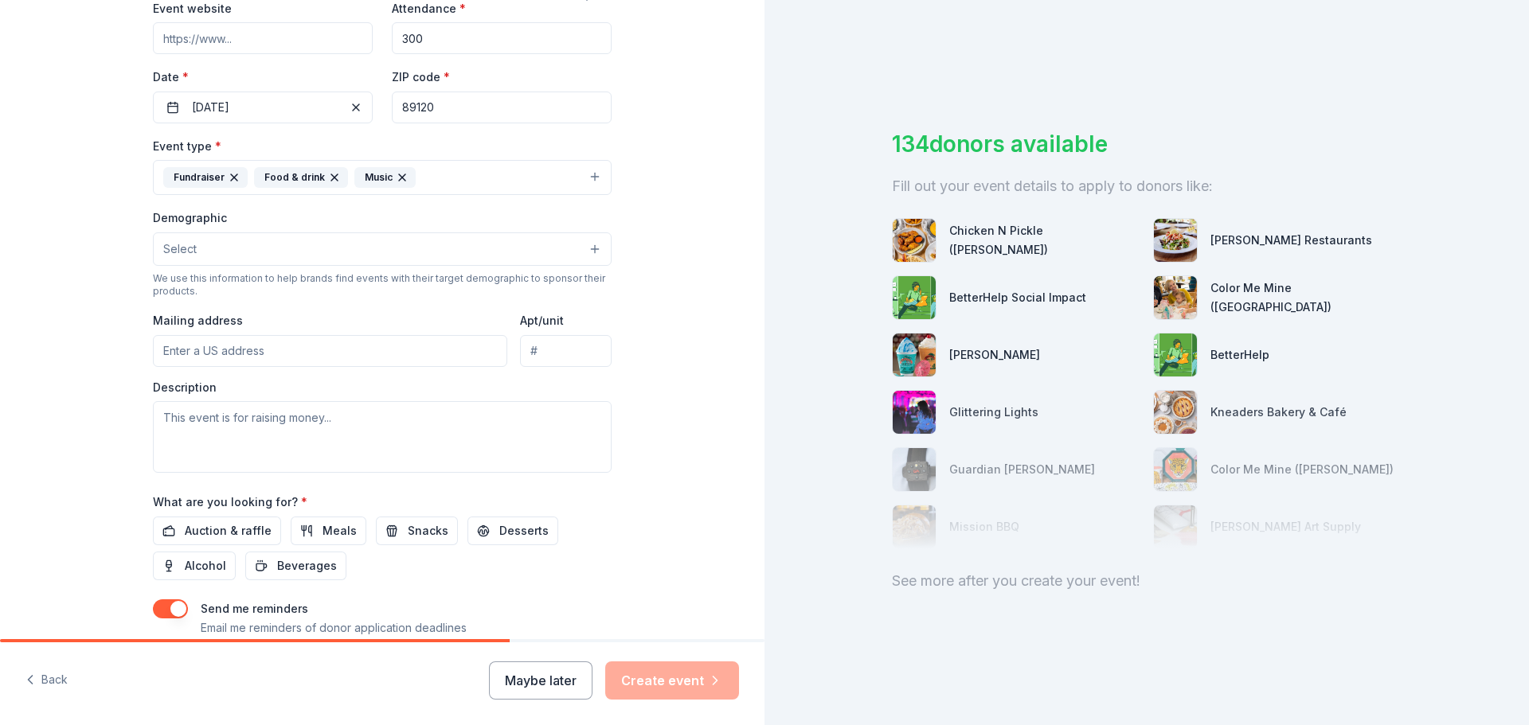
click at [292, 249] on button "Select" at bounding box center [382, 248] width 459 height 33
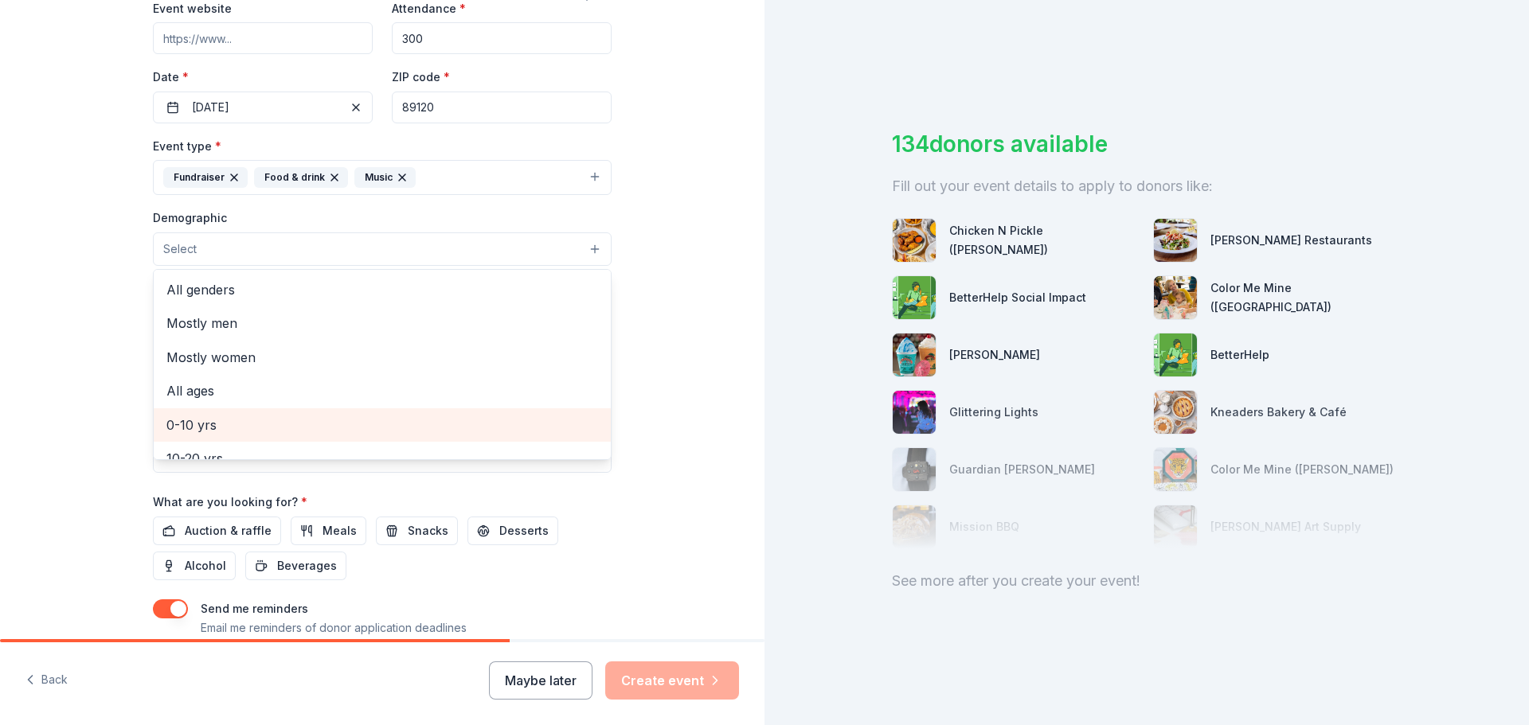
scroll to position [80, 0]
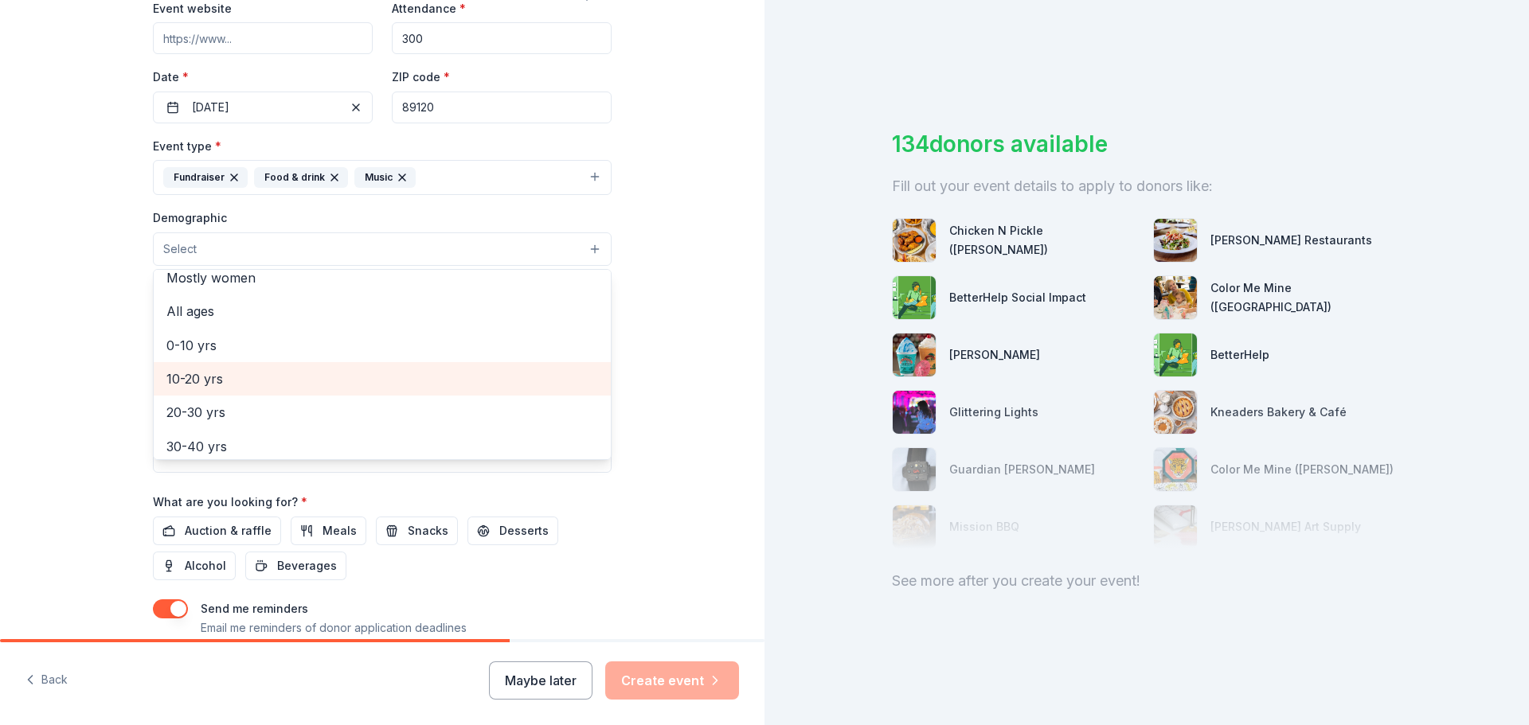
click at [227, 367] on div "10-20 yrs" at bounding box center [382, 378] width 457 height 33
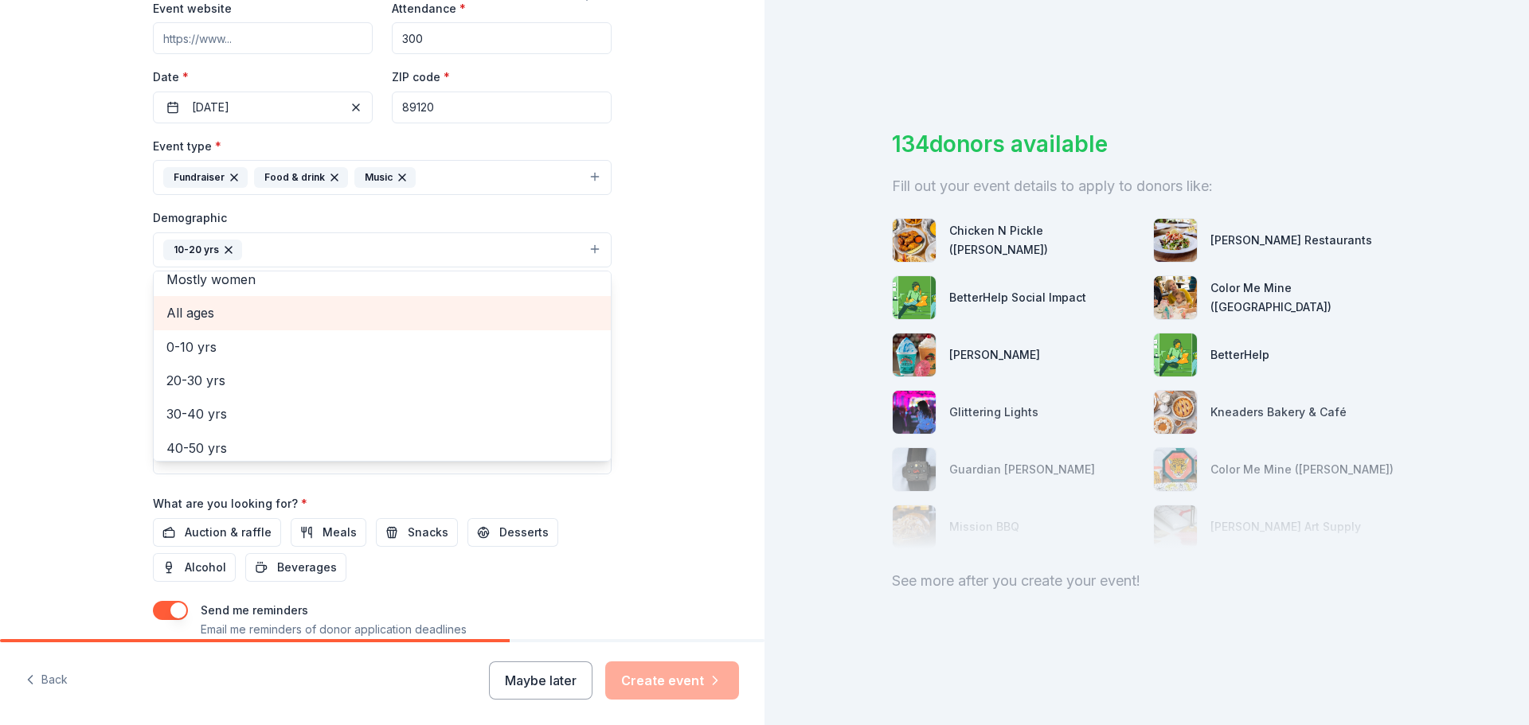
click at [190, 311] on span "All ages" at bounding box center [382, 313] width 432 height 21
click at [222, 244] on icon "button" at bounding box center [228, 250] width 13 height 13
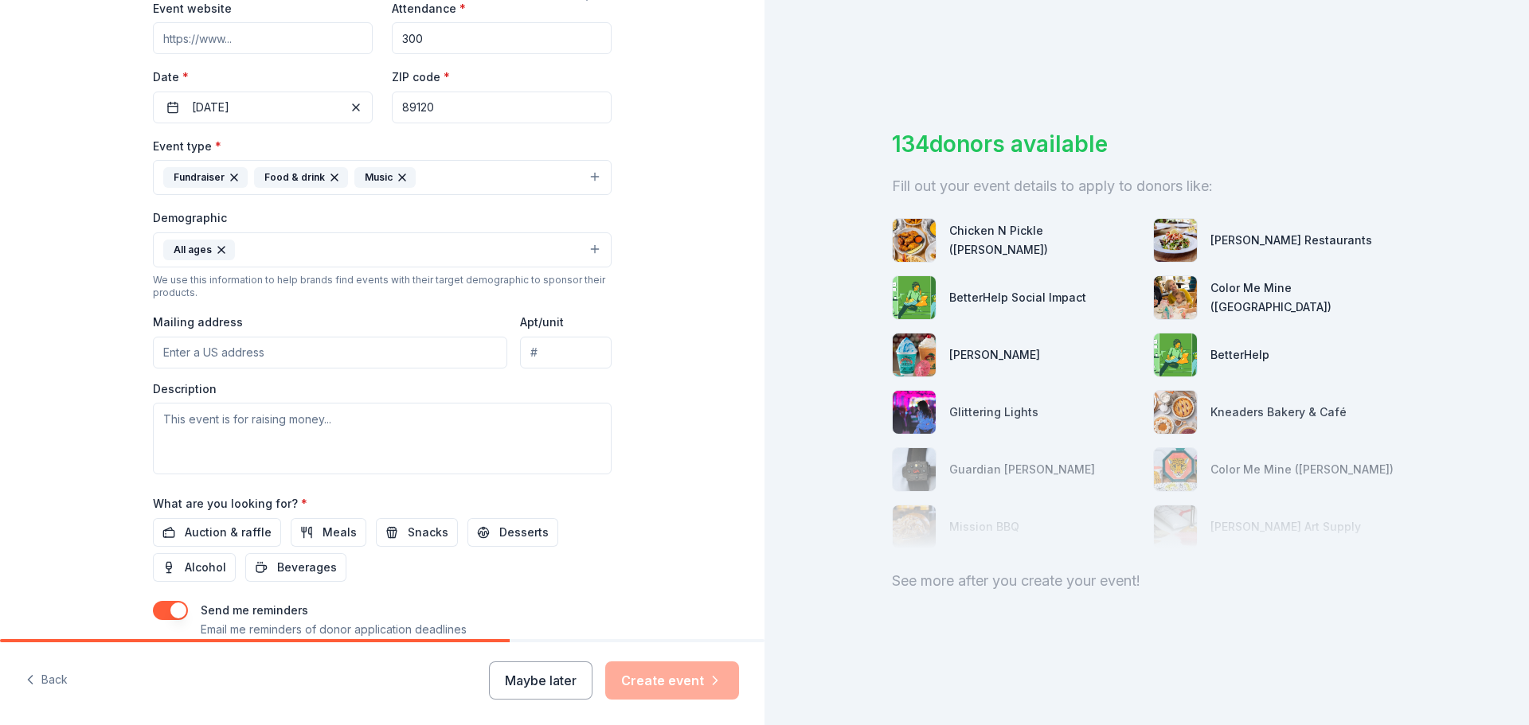
click at [248, 357] on input "Mailing address" at bounding box center [330, 353] width 354 height 32
type input "[STREET_ADDRESS]"
click at [255, 424] on textarea at bounding box center [382, 439] width 459 height 72
click at [338, 422] on textarea at bounding box center [382, 439] width 459 height 72
click at [172, 420] on textarea at bounding box center [382, 439] width 459 height 72
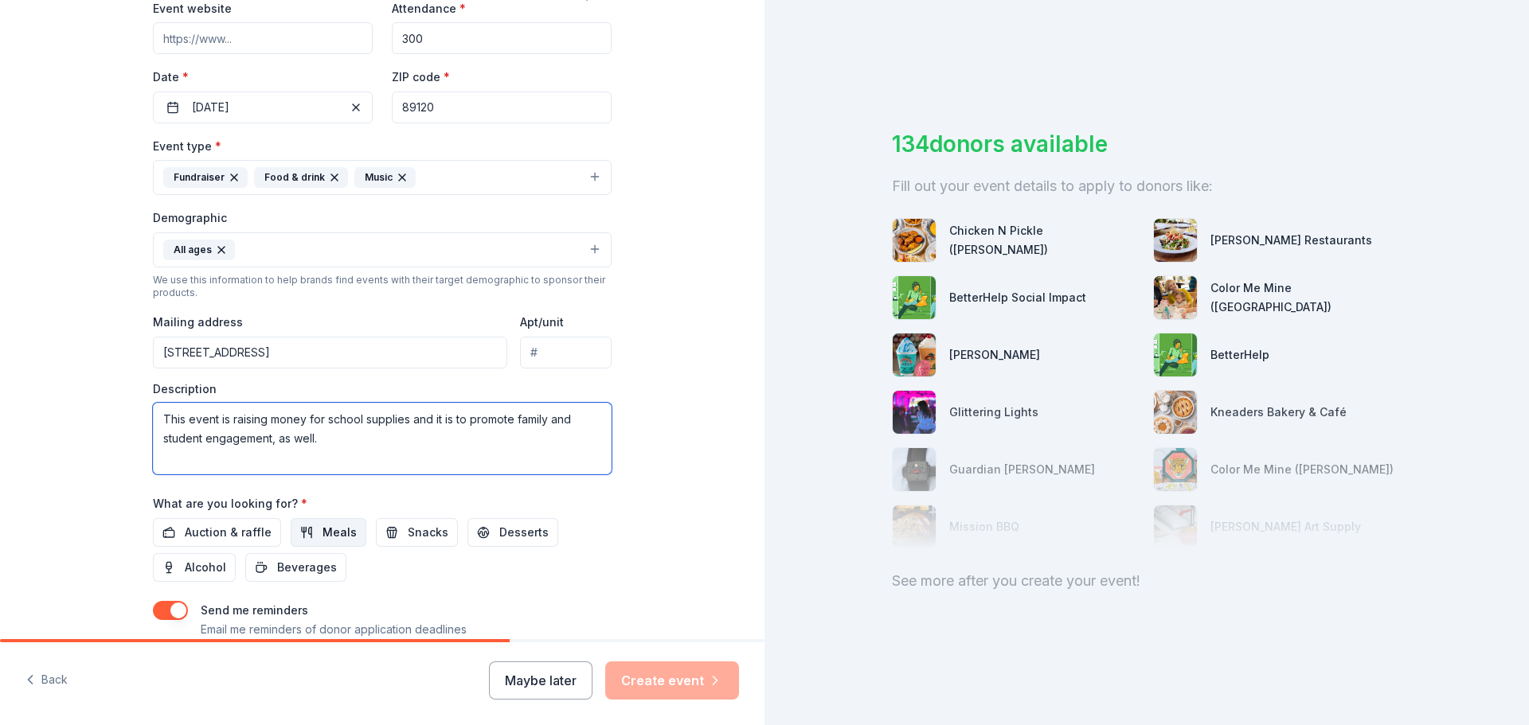
scroll to position [398, 0]
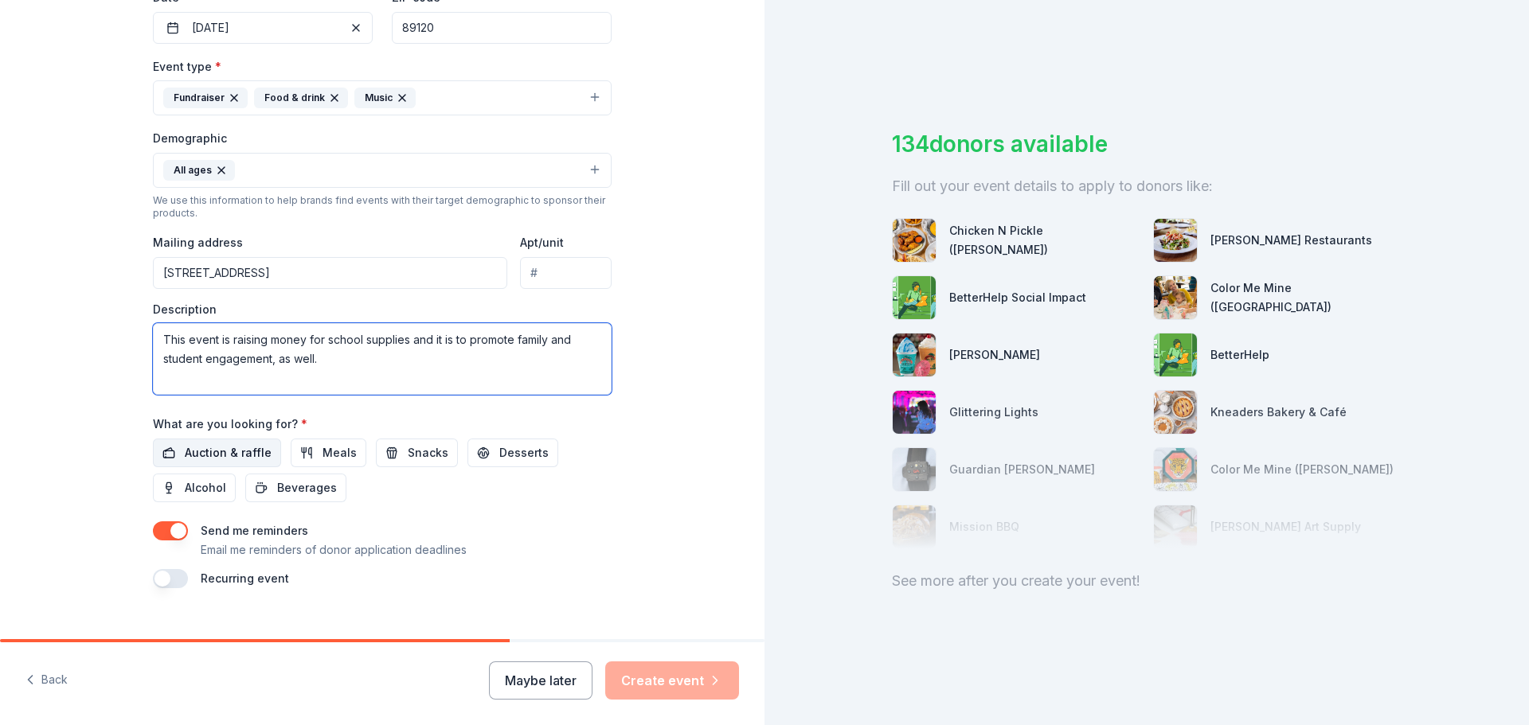
type textarea "This event is raising money for school supplies and it is to promote family and…"
click at [226, 457] on span "Auction & raffle" at bounding box center [228, 452] width 87 height 19
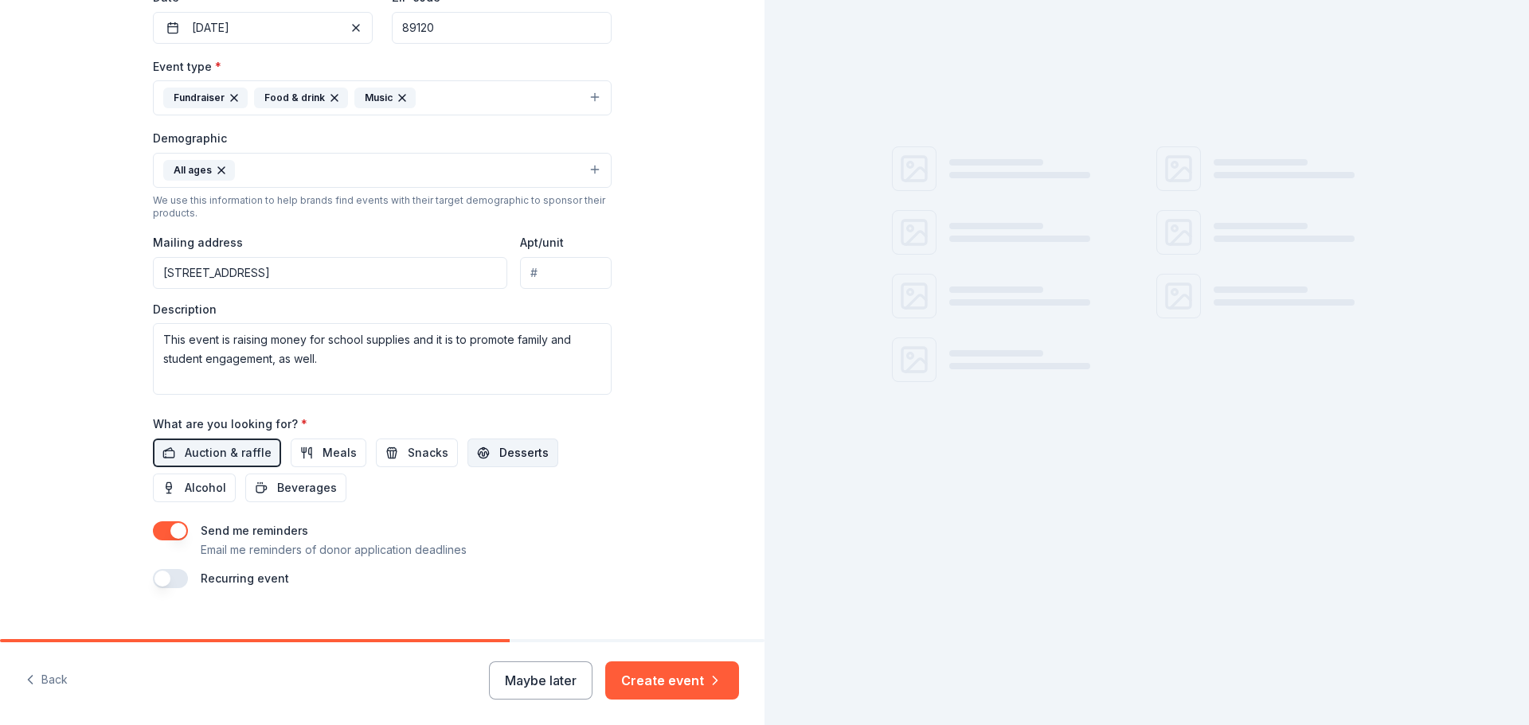
click at [499, 460] on span "Desserts" at bounding box center [523, 452] width 49 height 19
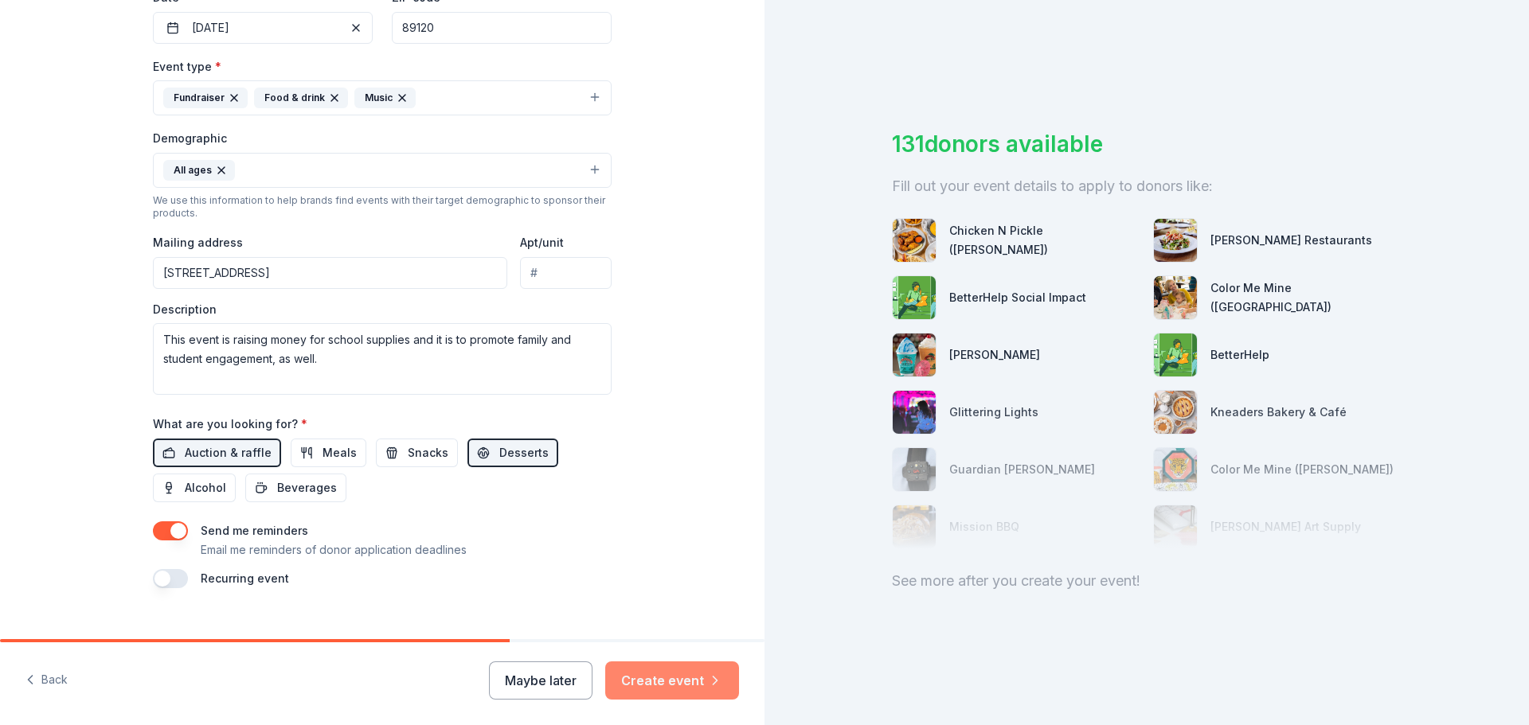
click at [644, 682] on button "Create event" at bounding box center [672, 681] width 134 height 38
